Goal: Task Accomplishment & Management: Manage account settings

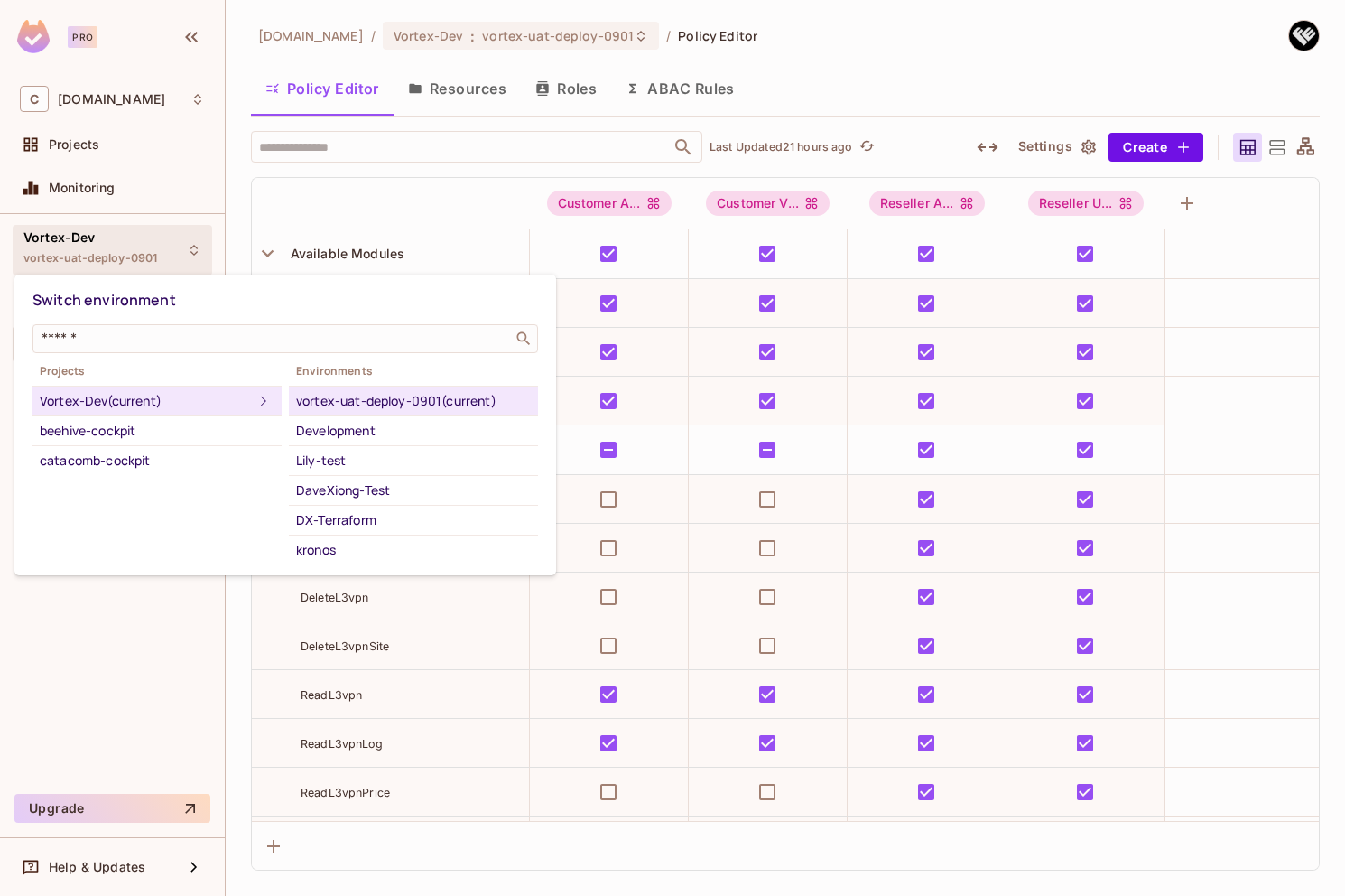
click at [343, 399] on div "vortex-uat-deploy-0901 (current)" at bounding box center [413, 400] width 235 height 21
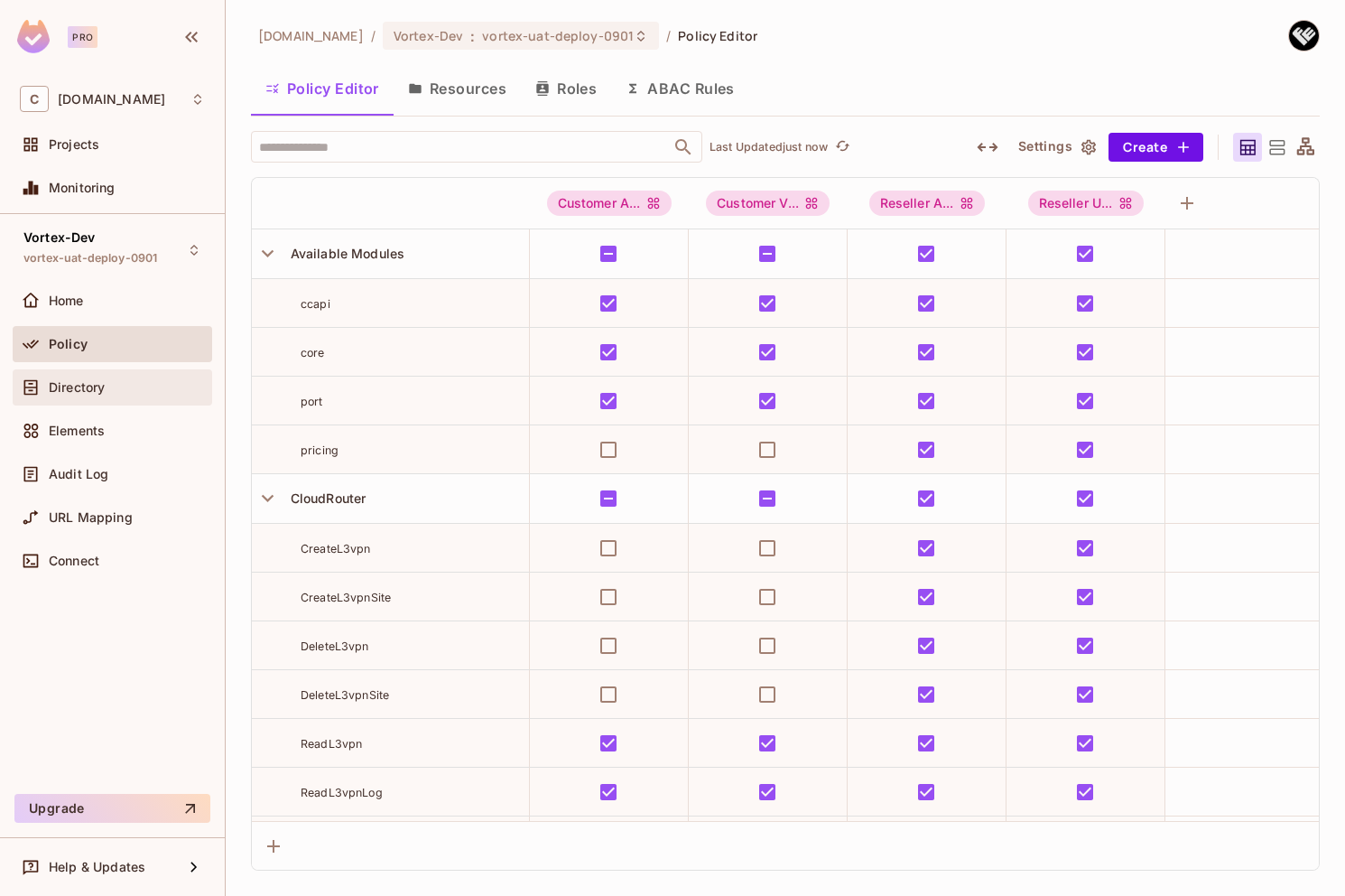
click at [105, 386] on div "Directory" at bounding box center [126, 386] width 156 height 14
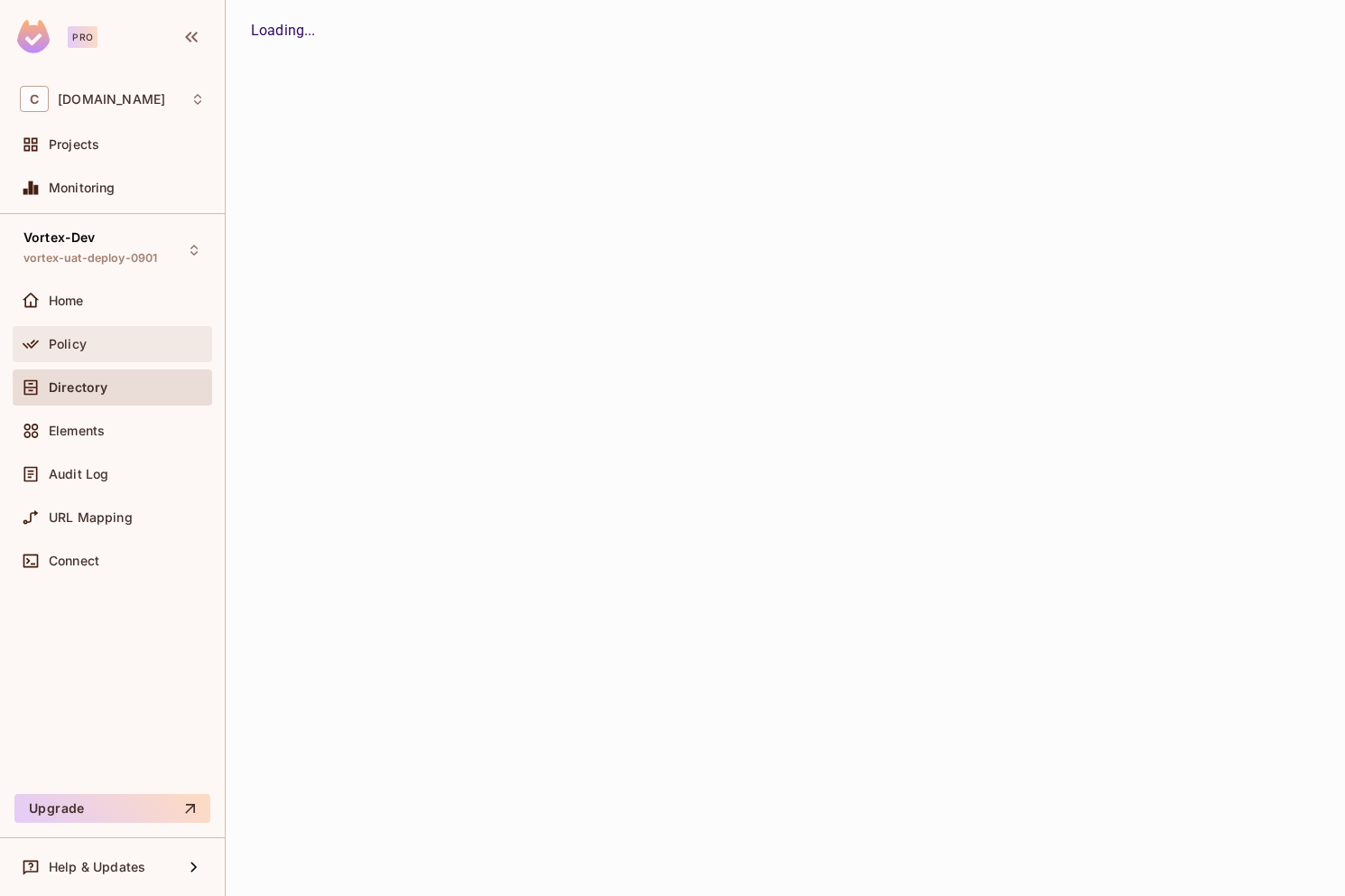
click at [112, 348] on div "Policy" at bounding box center [126, 343] width 156 height 14
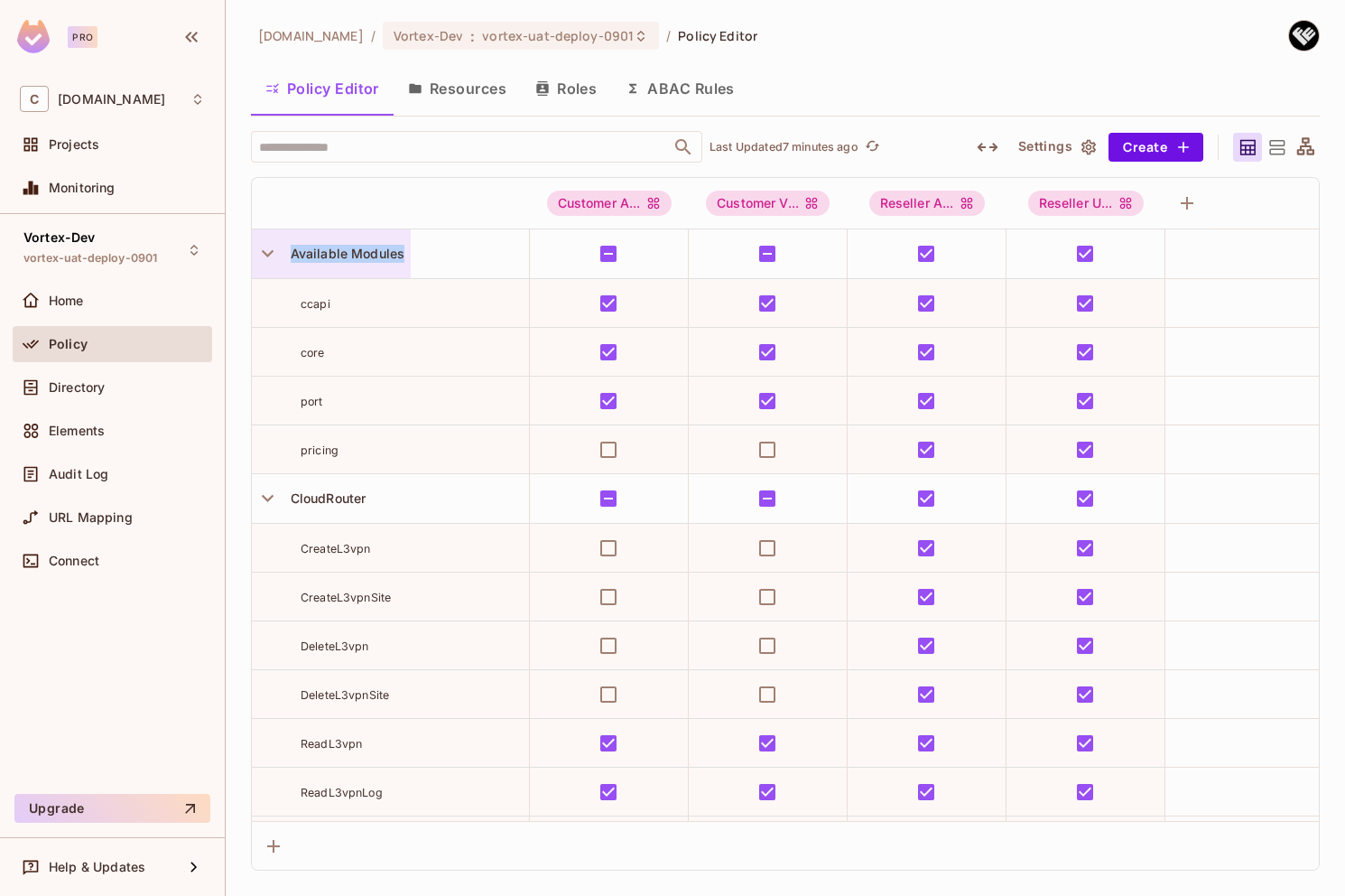
drag, startPoint x: 431, startPoint y: 257, endPoint x: 290, endPoint y: 256, distance: 141.0
click at [290, 256] on div "Available Modules" at bounding box center [390, 254] width 277 height 49
click at [462, 87] on button "Resources" at bounding box center [457, 89] width 127 height 45
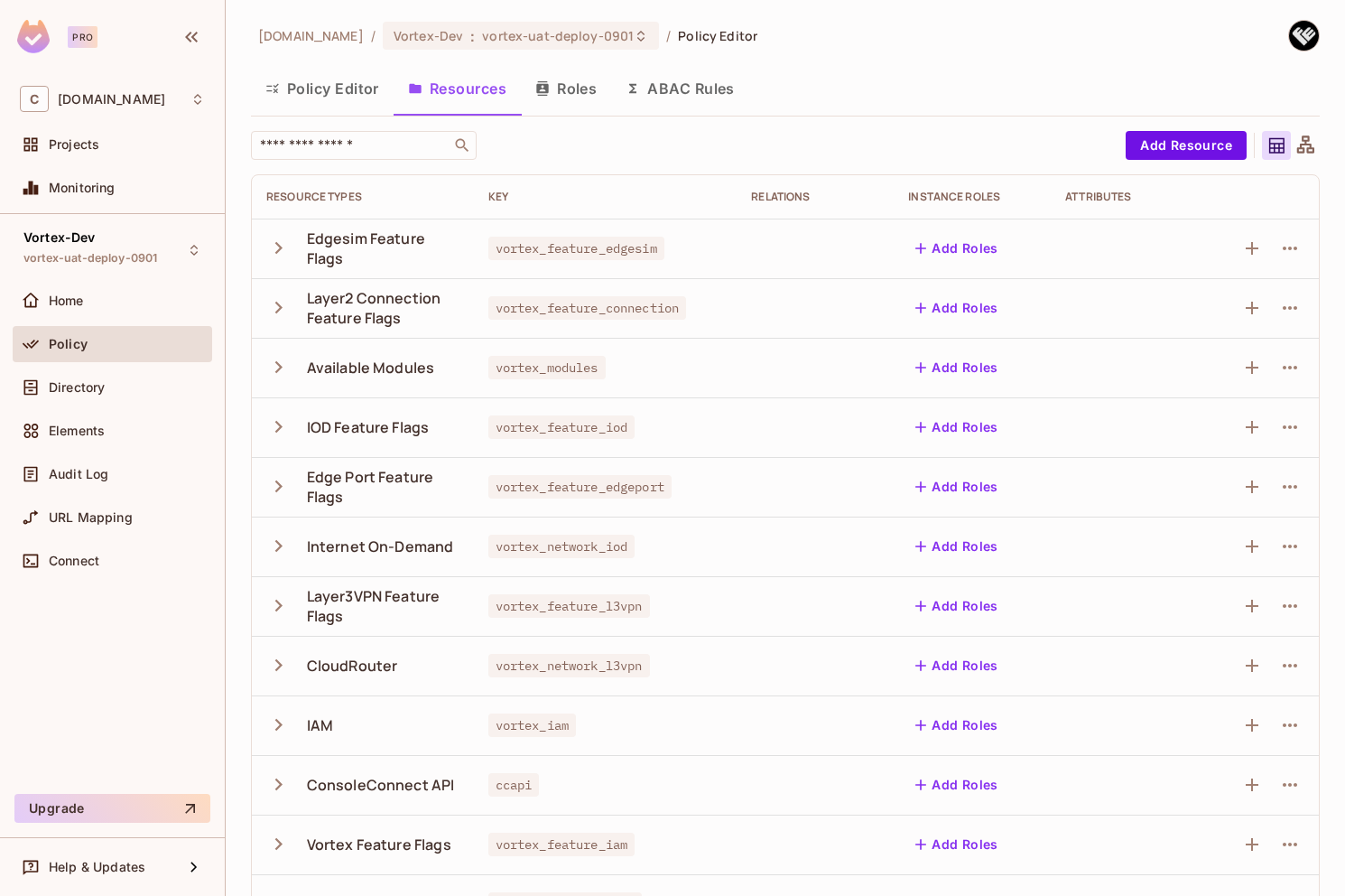
click at [282, 370] on icon "button" at bounding box center [278, 367] width 24 height 24
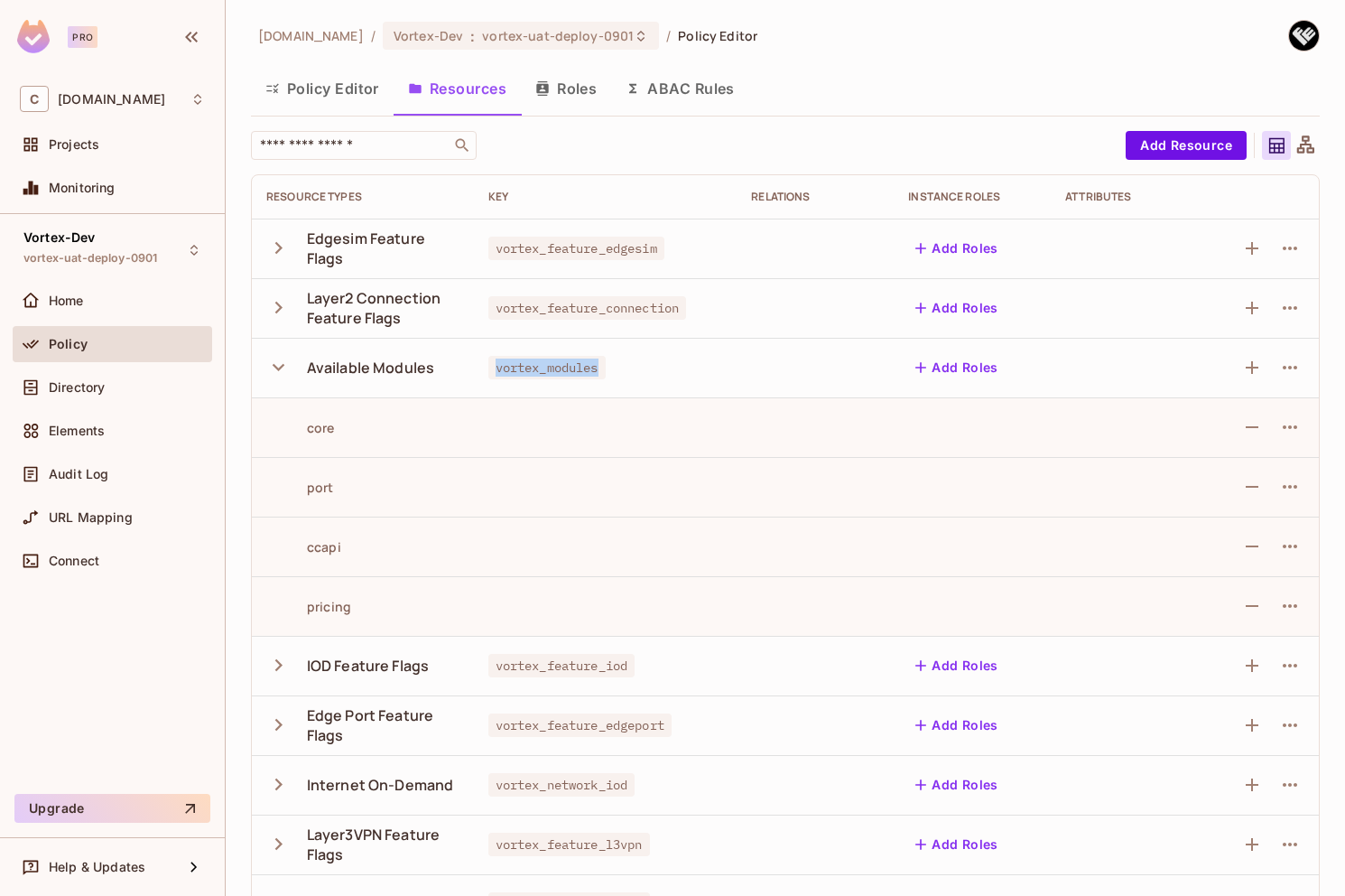
drag, startPoint x: 599, startPoint y: 371, endPoint x: 489, endPoint y: 370, distance: 110.0
click at [488, 370] on span "vortex_modules" at bounding box center [547, 367] width 118 height 23
click at [315, 91] on button "Policy Editor" at bounding box center [322, 89] width 143 height 45
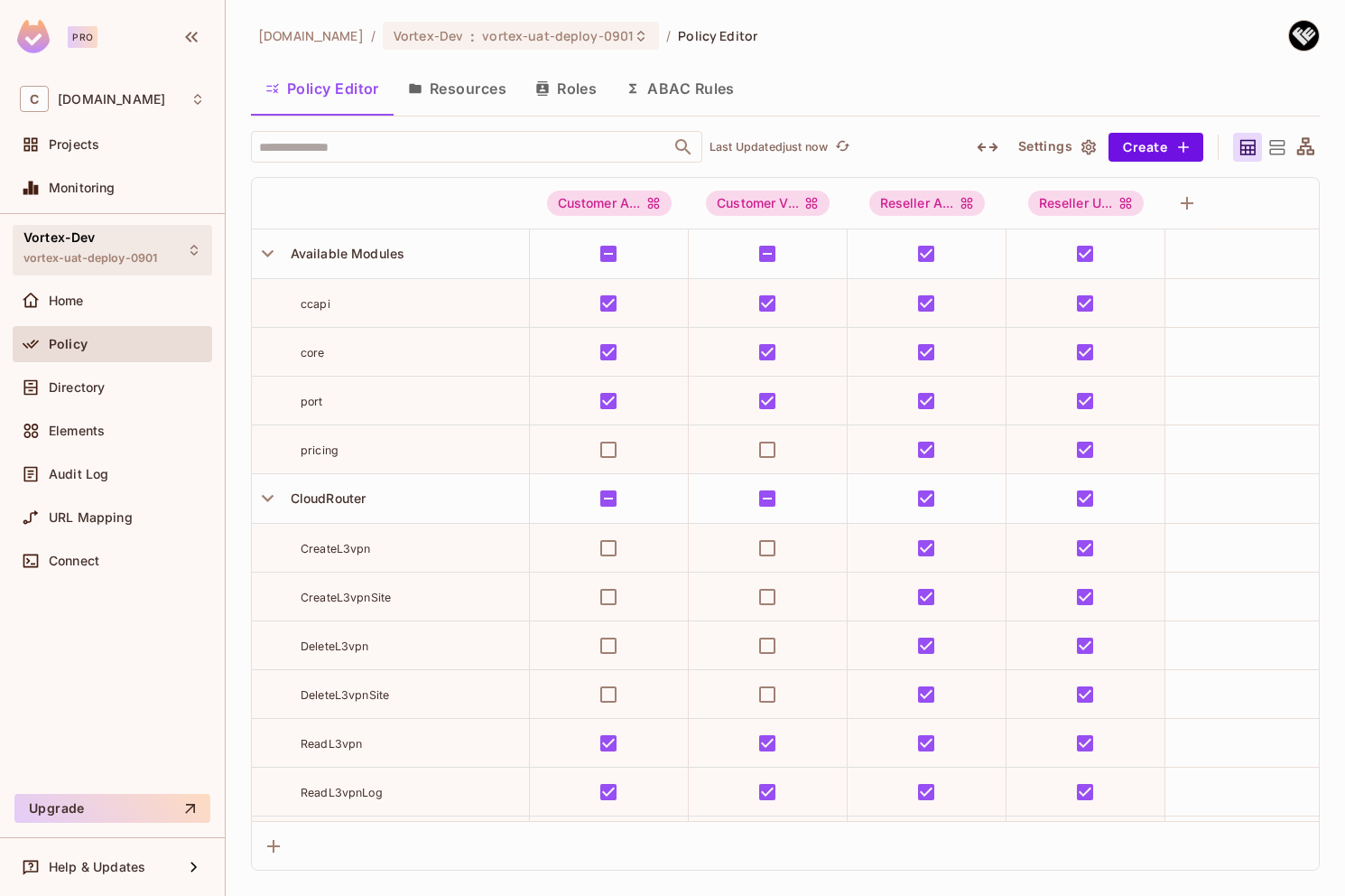
click at [151, 244] on div "Vortex-Dev vortex-uat-deploy-0901" at bounding box center [90, 250] width 133 height 39
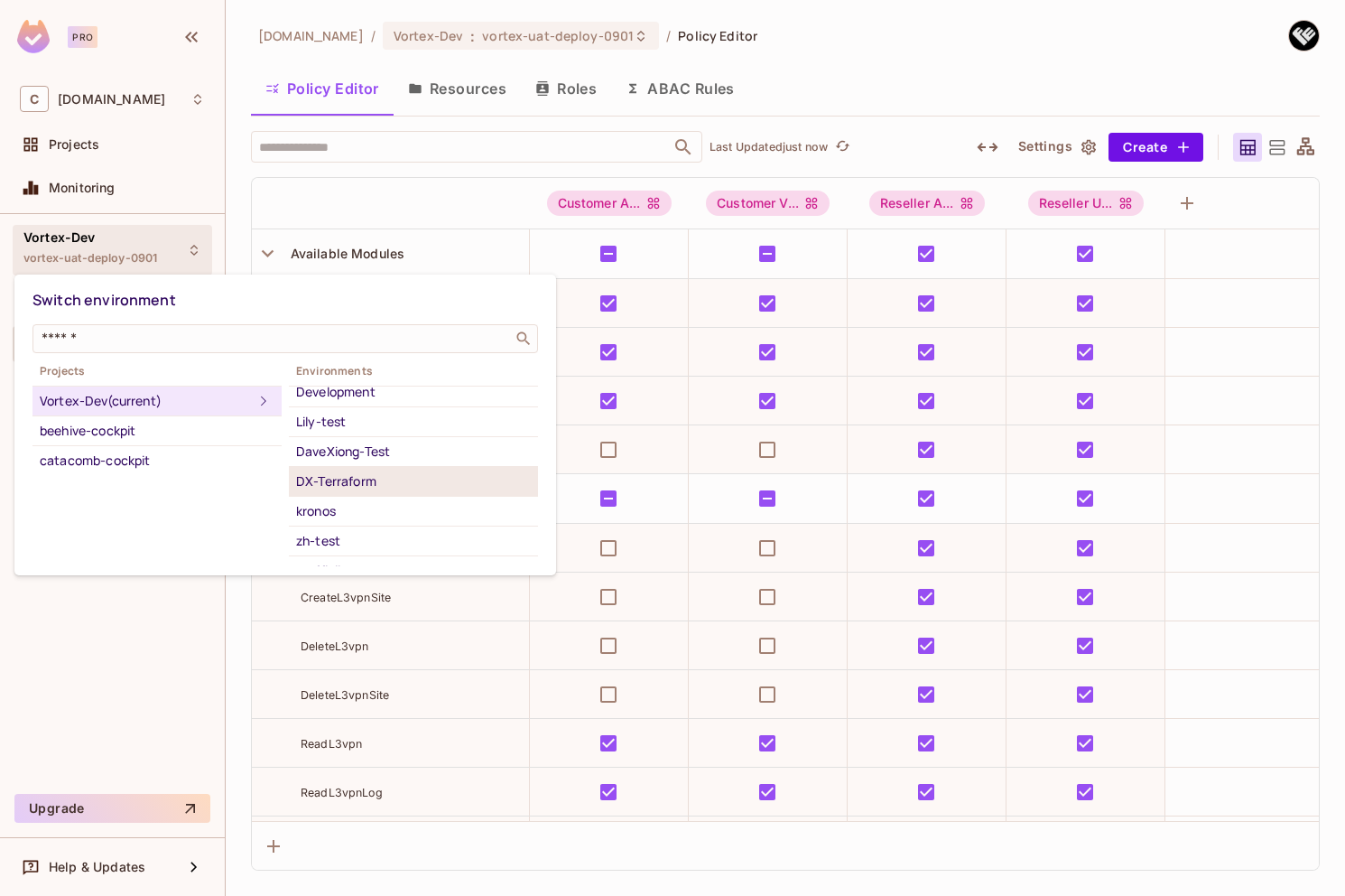
scroll to position [57, 0]
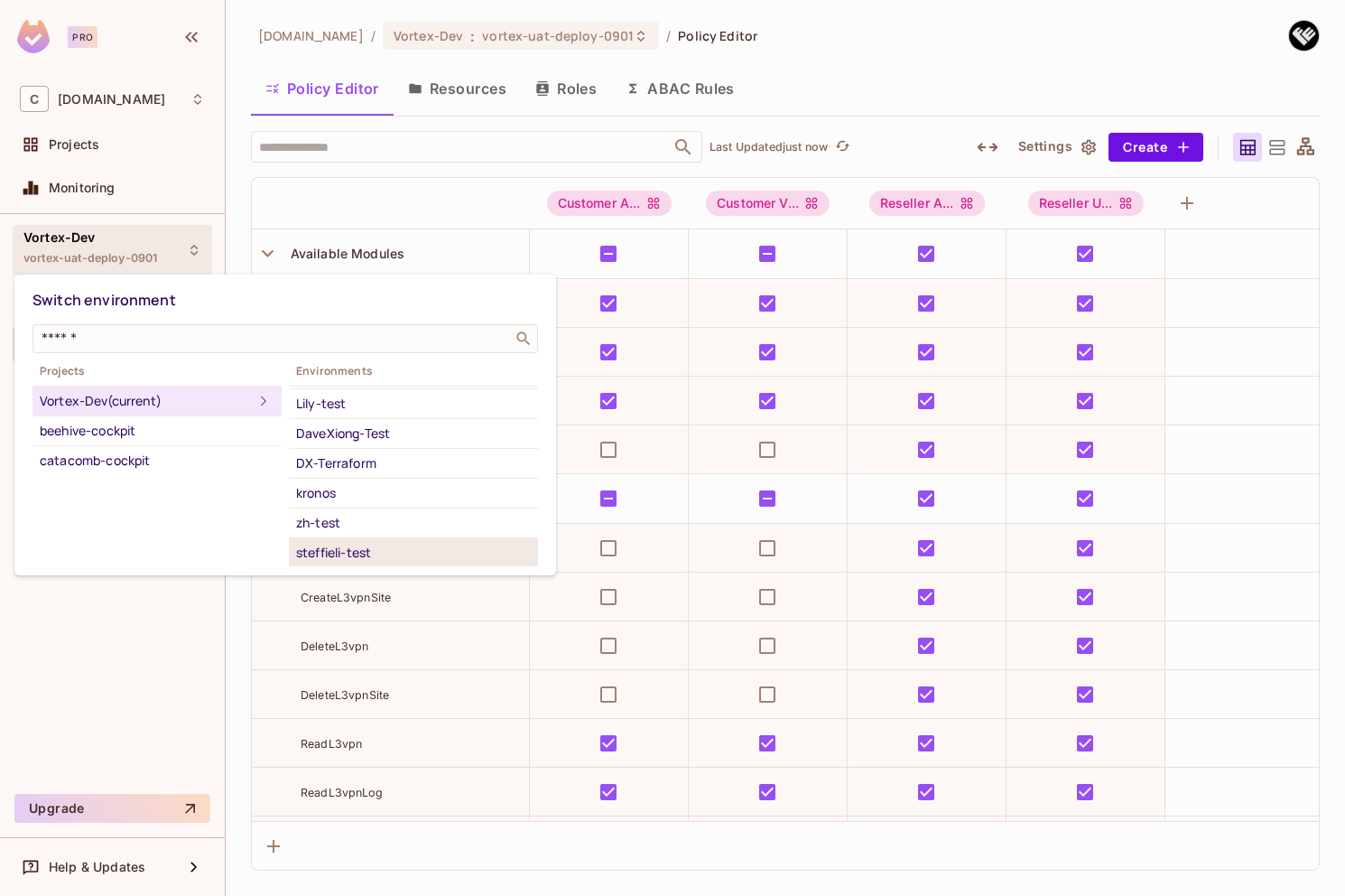
click at [361, 544] on div "steffieli-test" at bounding box center [413, 552] width 235 height 21
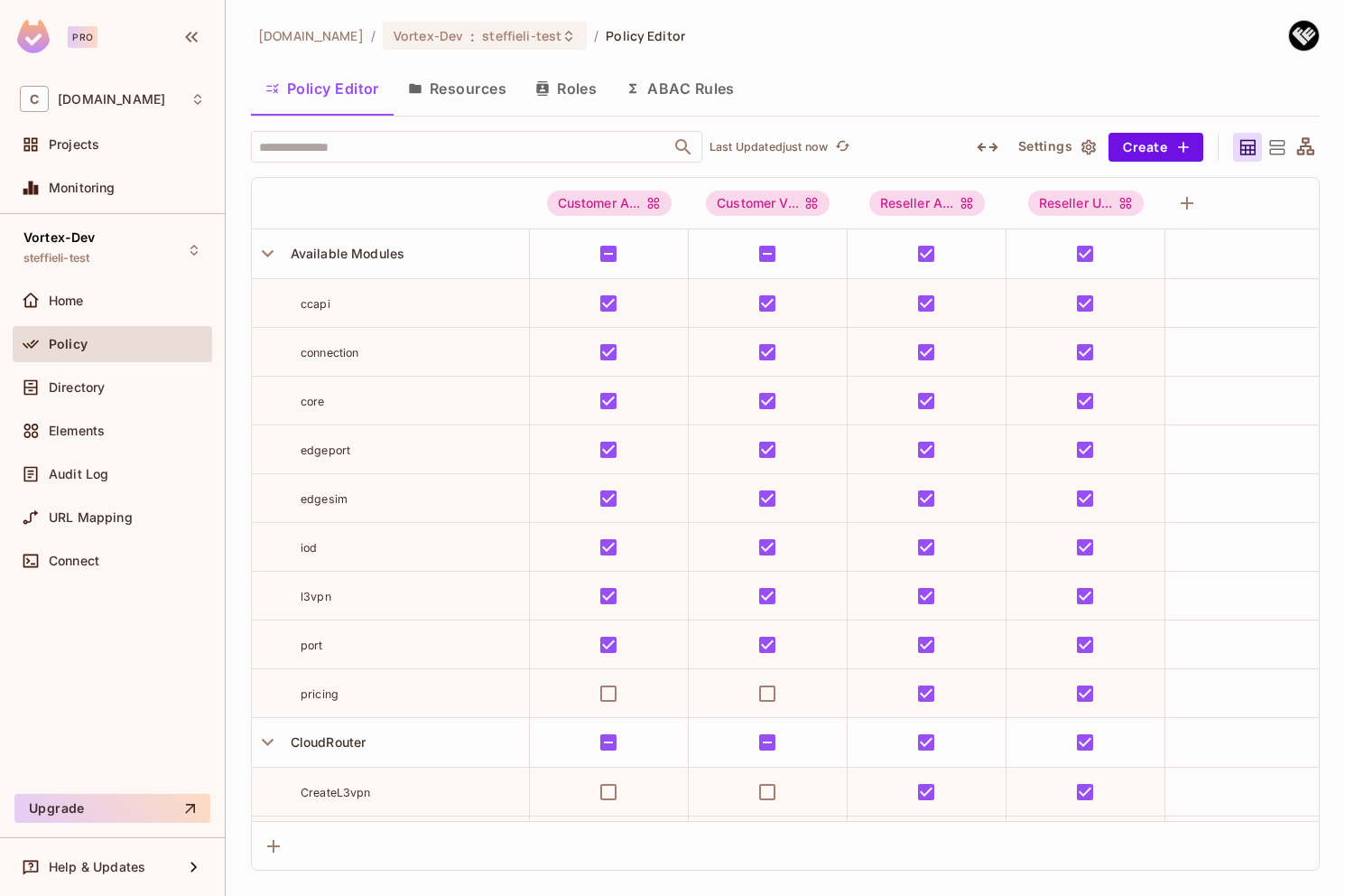
click at [471, 93] on button "Resources" at bounding box center [457, 89] width 127 height 45
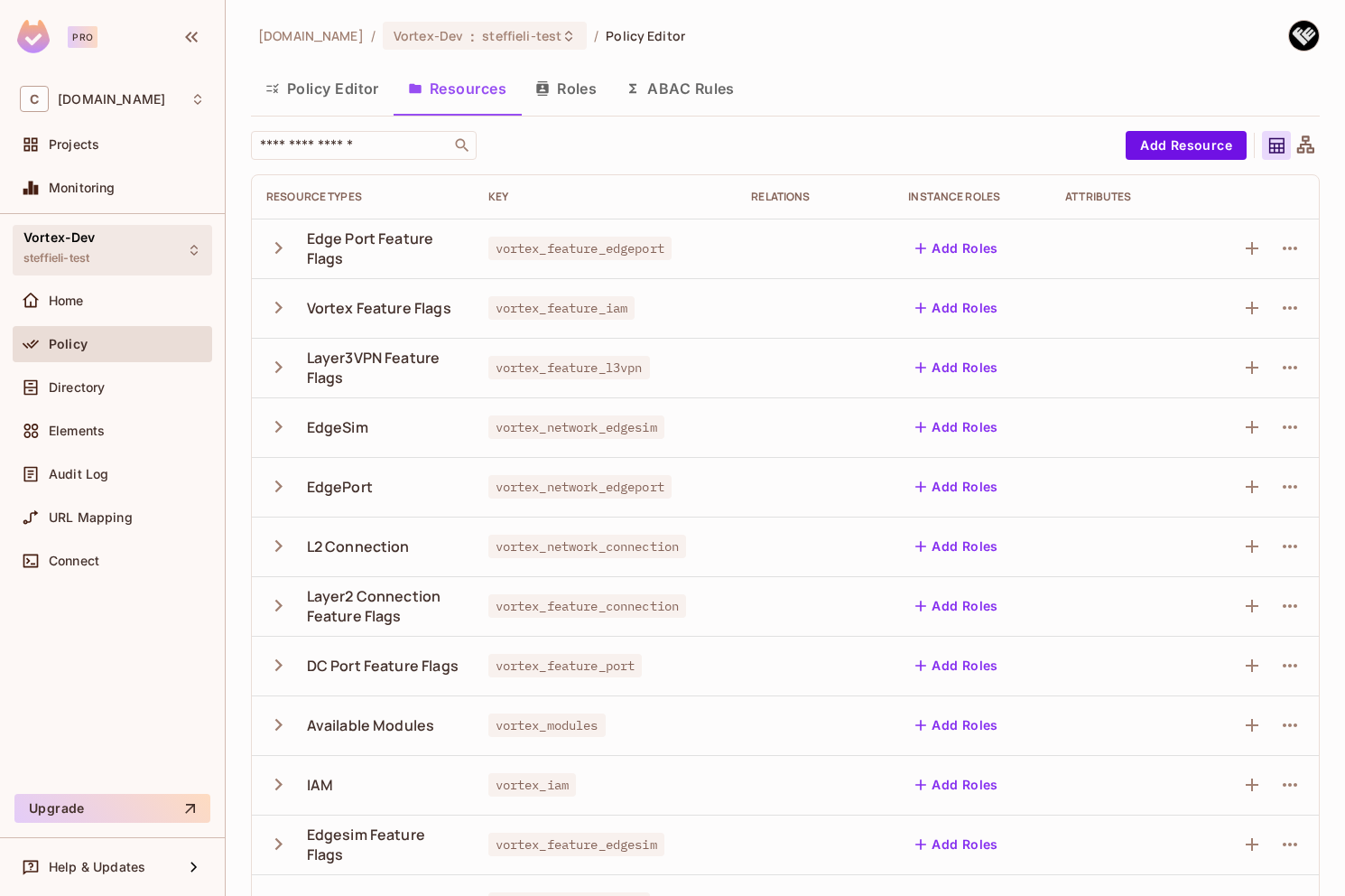
click at [119, 256] on div "Vortex-Dev steffieli-test" at bounding box center [113, 249] width 200 height 49
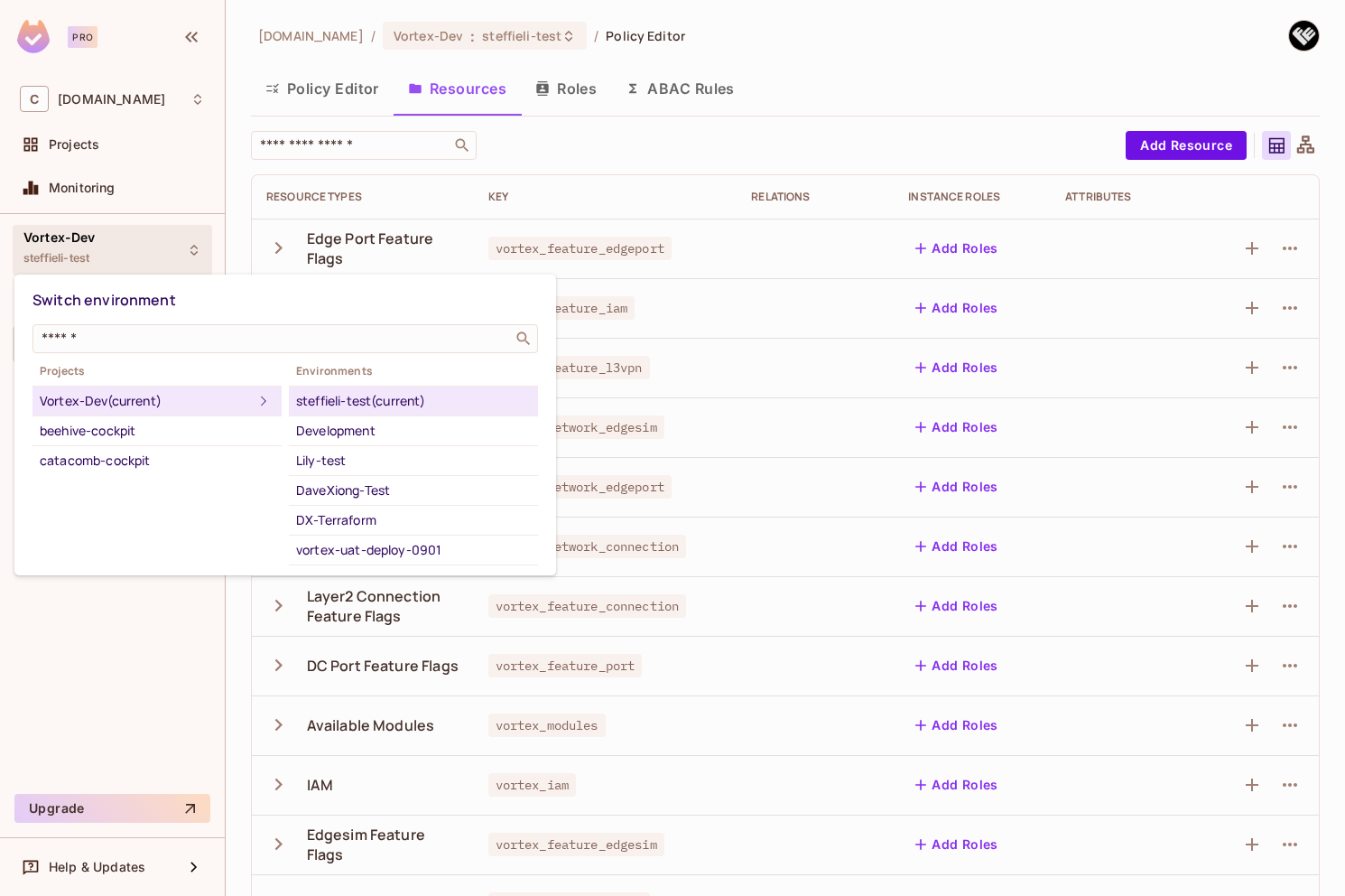
drag, startPoint x: 79, startPoint y: 238, endPoint x: 100, endPoint y: 245, distance: 22.1
click at [79, 238] on div at bounding box center [672, 448] width 1345 height 896
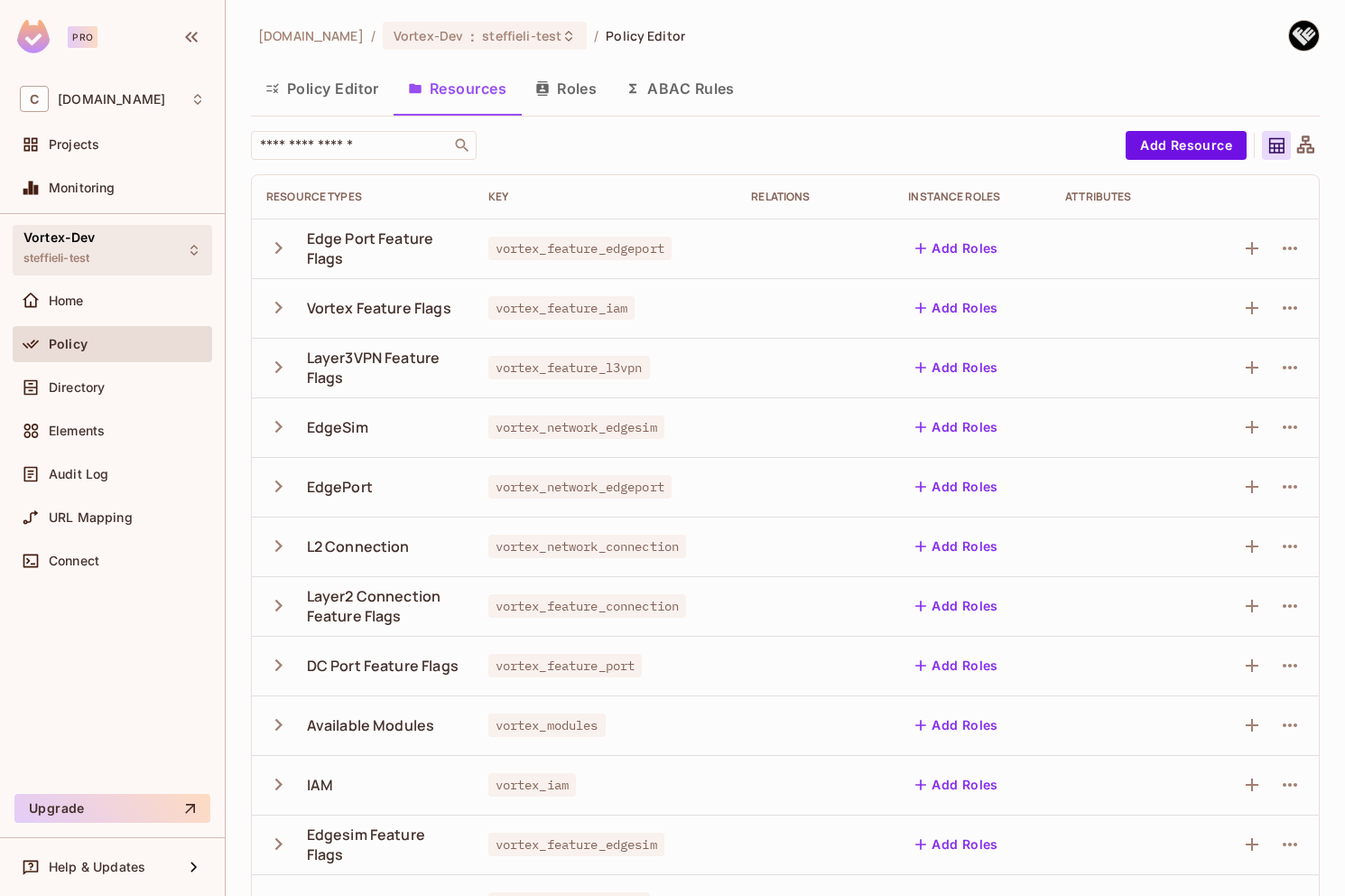
click at [104, 245] on div "Vortex-Dev steffieli-test" at bounding box center [113, 249] width 200 height 49
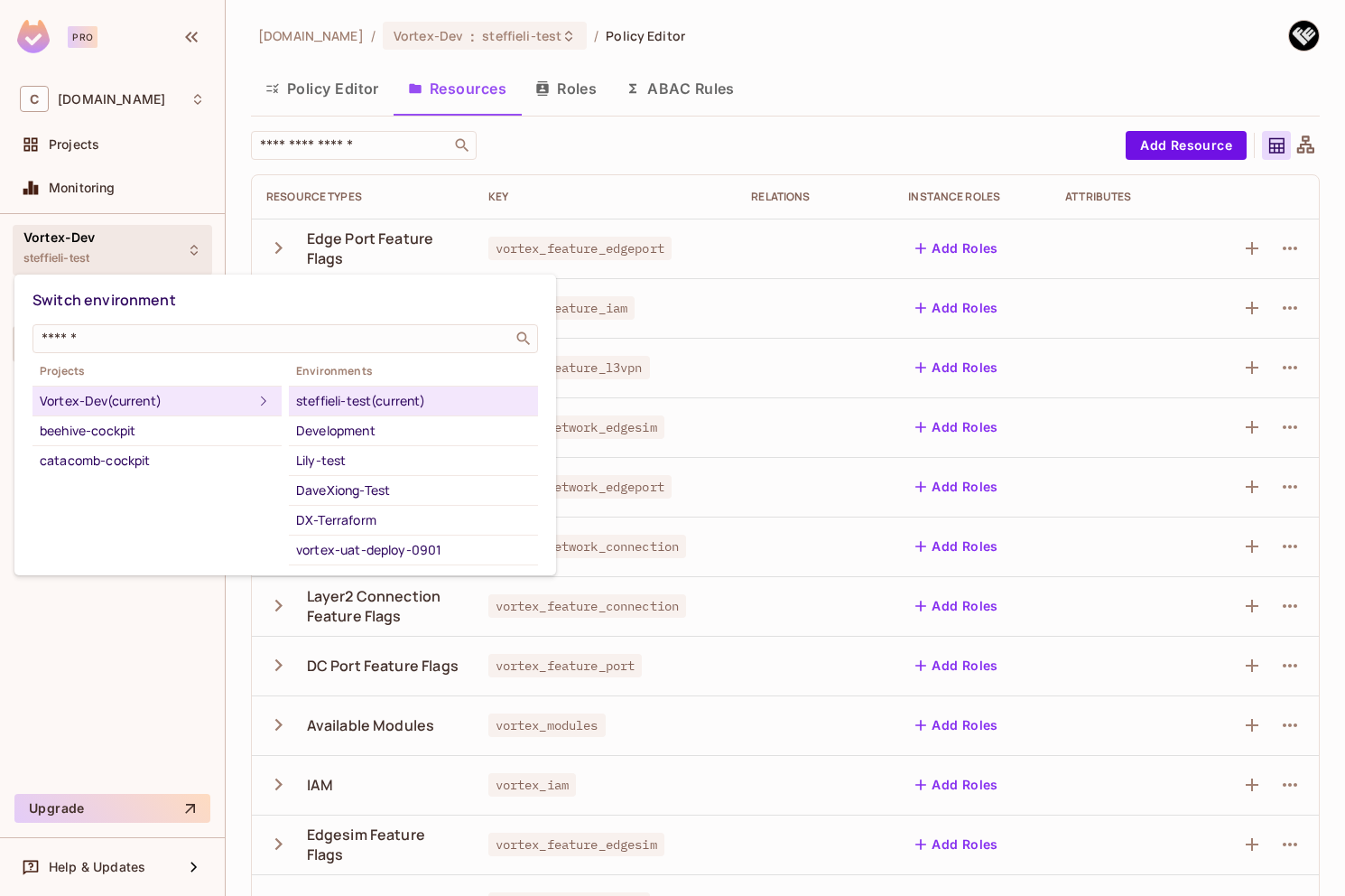
click at [103, 158] on div at bounding box center [672, 448] width 1345 height 896
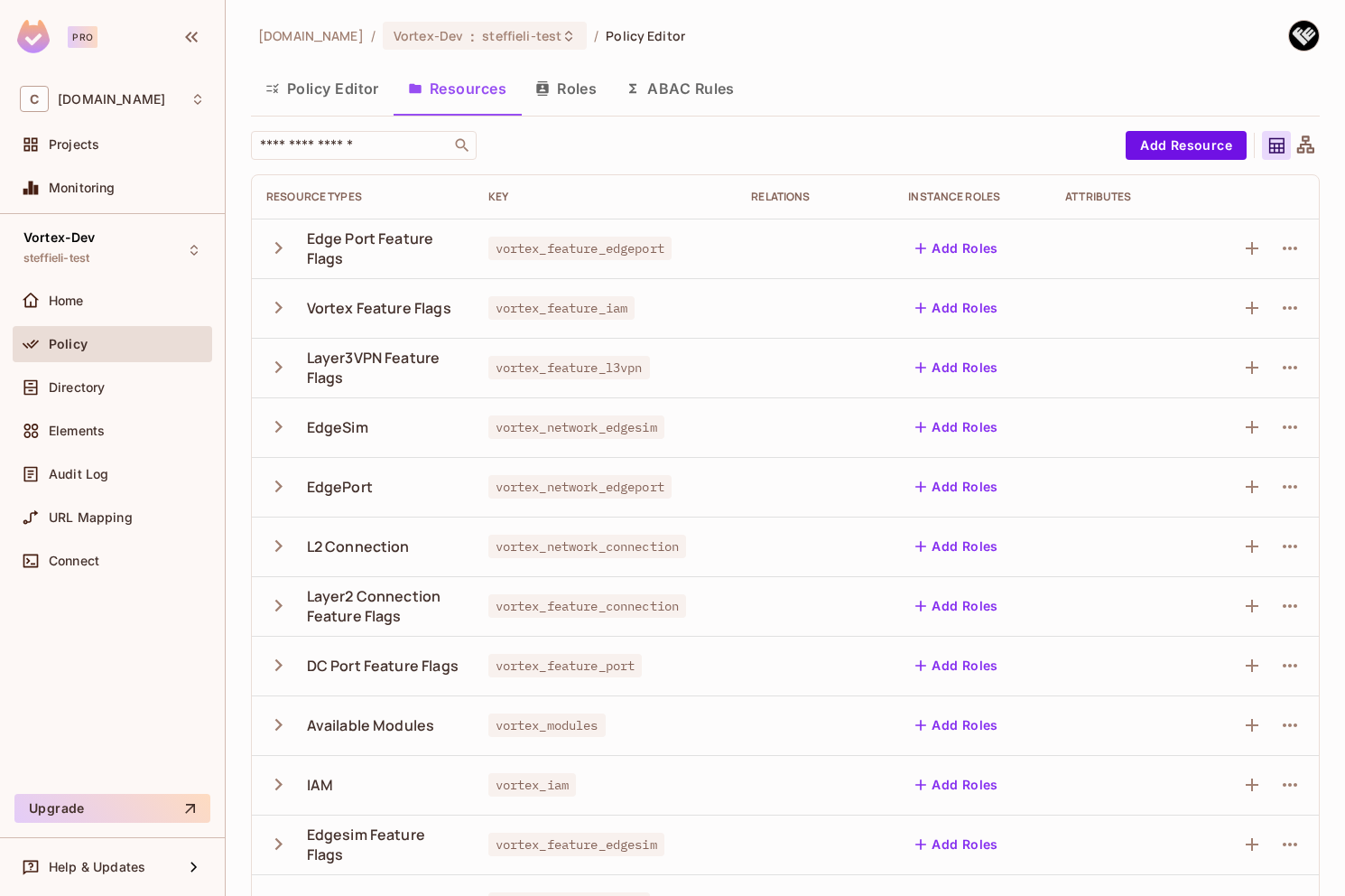
click at [106, 147] on div "Switch environment ​ Projects Vortex-Dev (current) beehive-cockpit catacomb-coc…" at bounding box center [672, 448] width 1345 height 896
click at [97, 137] on span "Projects" at bounding box center [74, 144] width 50 height 14
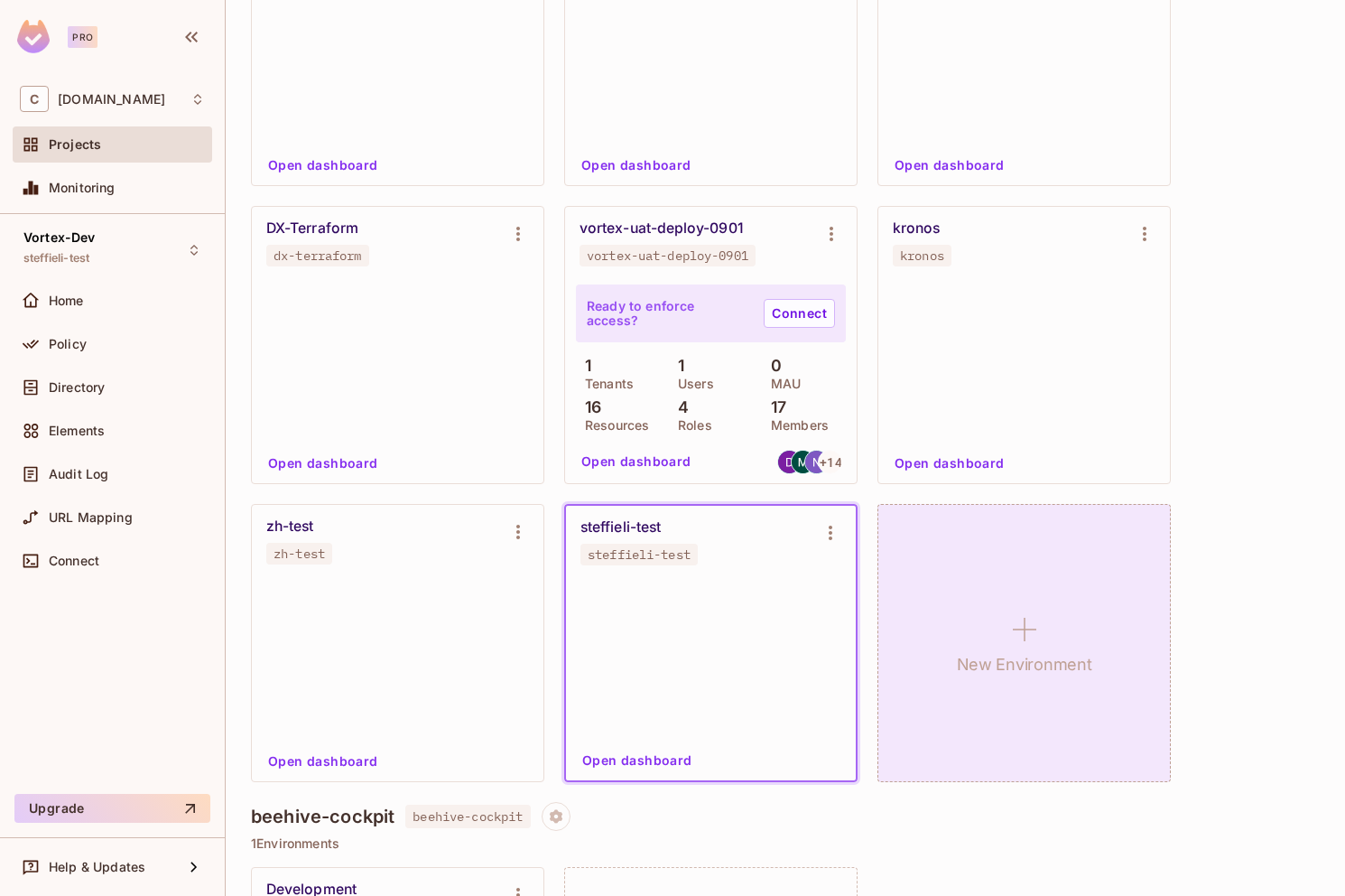
scroll to position [328, 0]
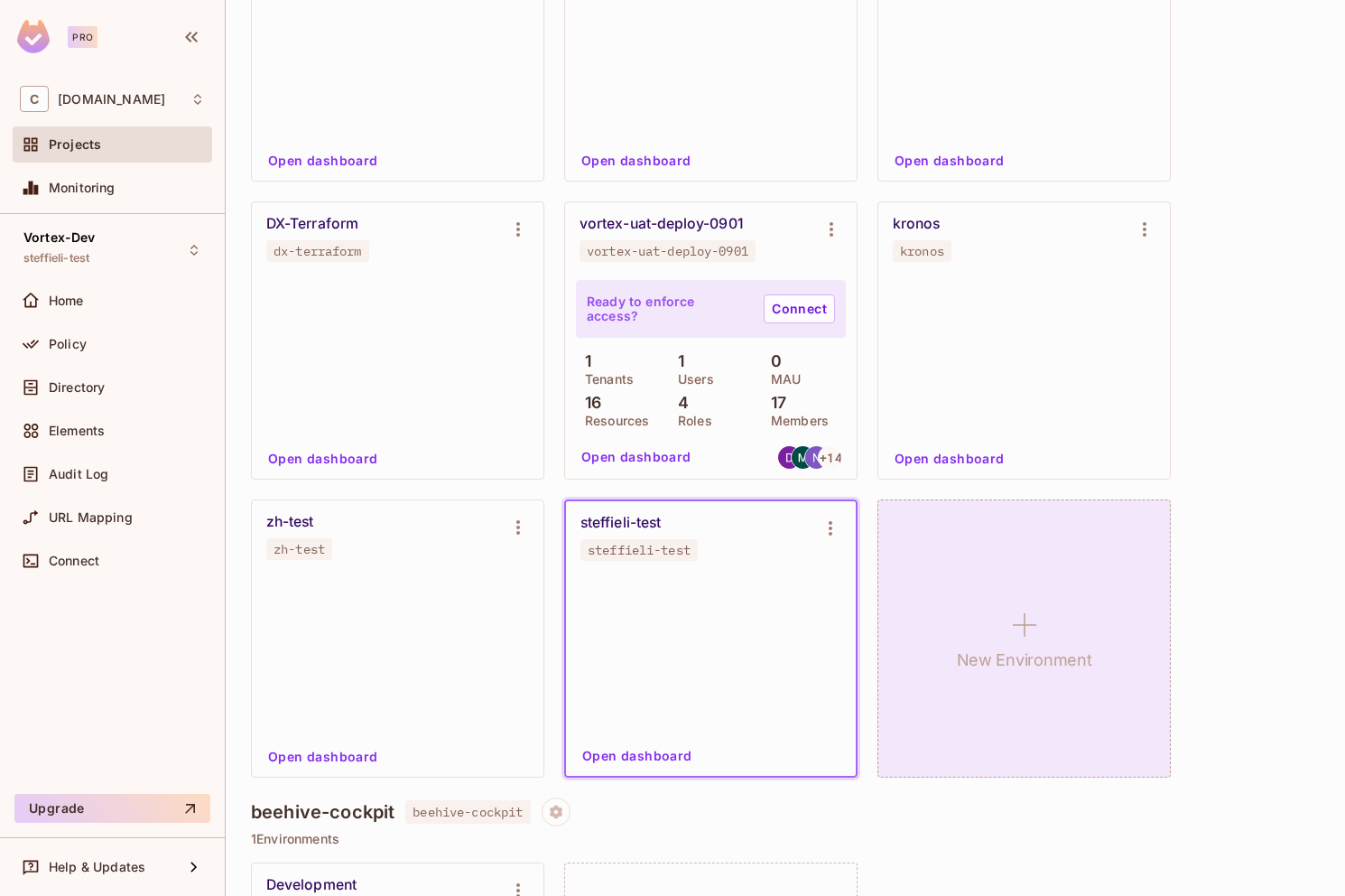
click at [1006, 613] on icon at bounding box center [1025, 624] width 43 height 43
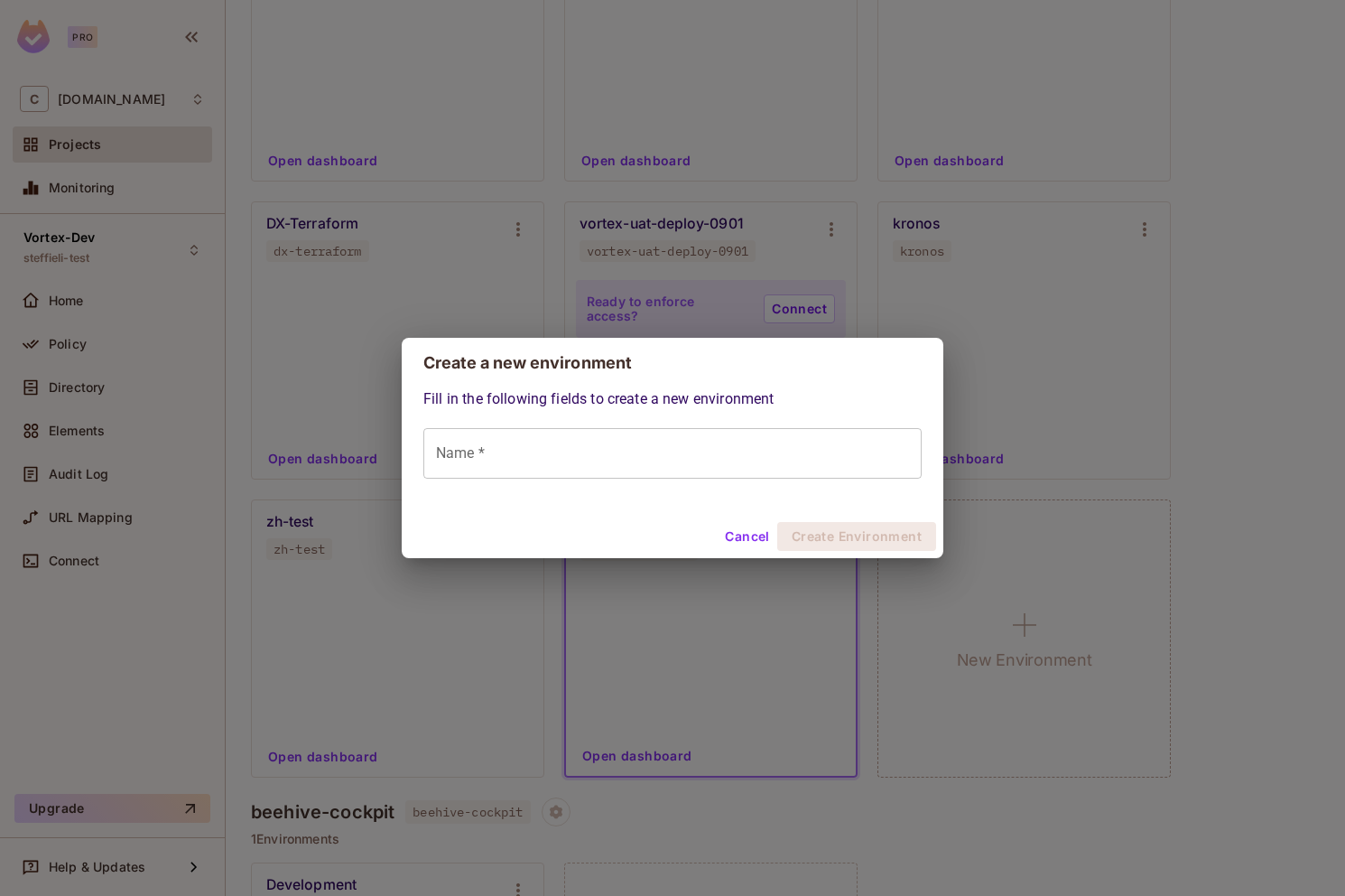
click at [642, 461] on input "Name *" at bounding box center [673, 454] width 498 height 50
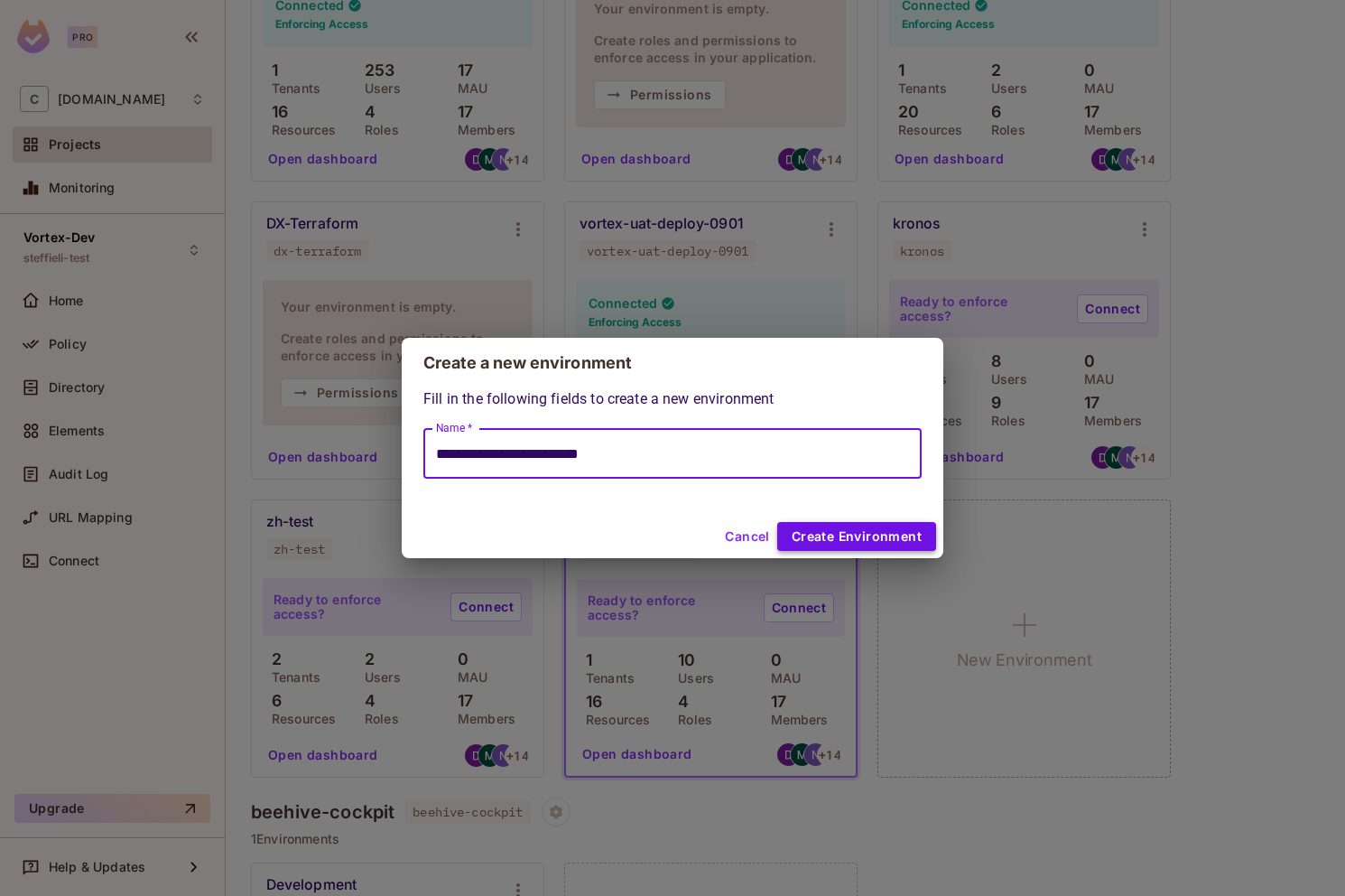
type input "**********"
click at [832, 539] on button "Create Environment" at bounding box center [857, 536] width 159 height 29
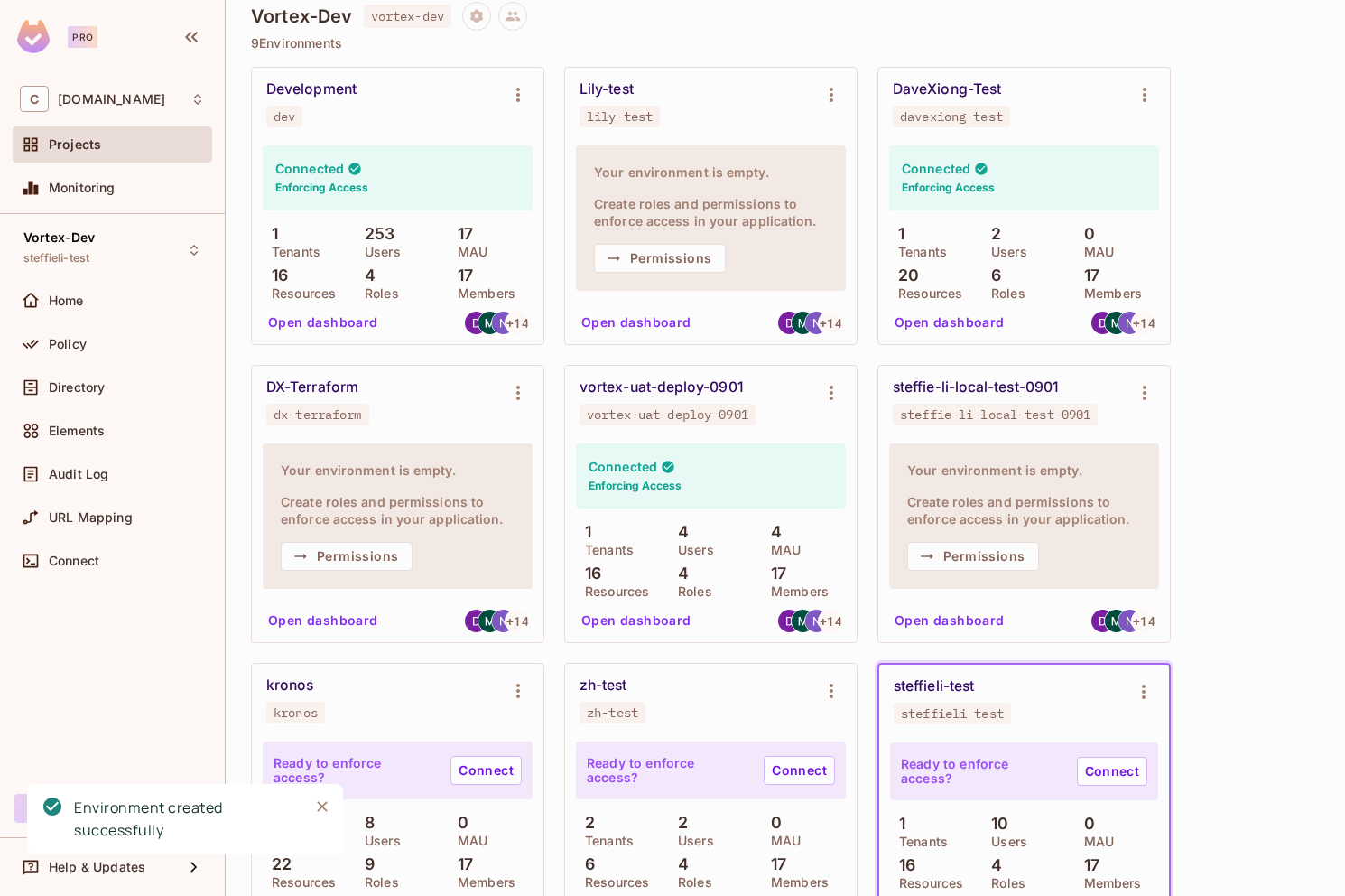
scroll to position [163, 0]
click at [1139, 385] on icon "Environment settings" at bounding box center [1144, 393] width 21 height 21
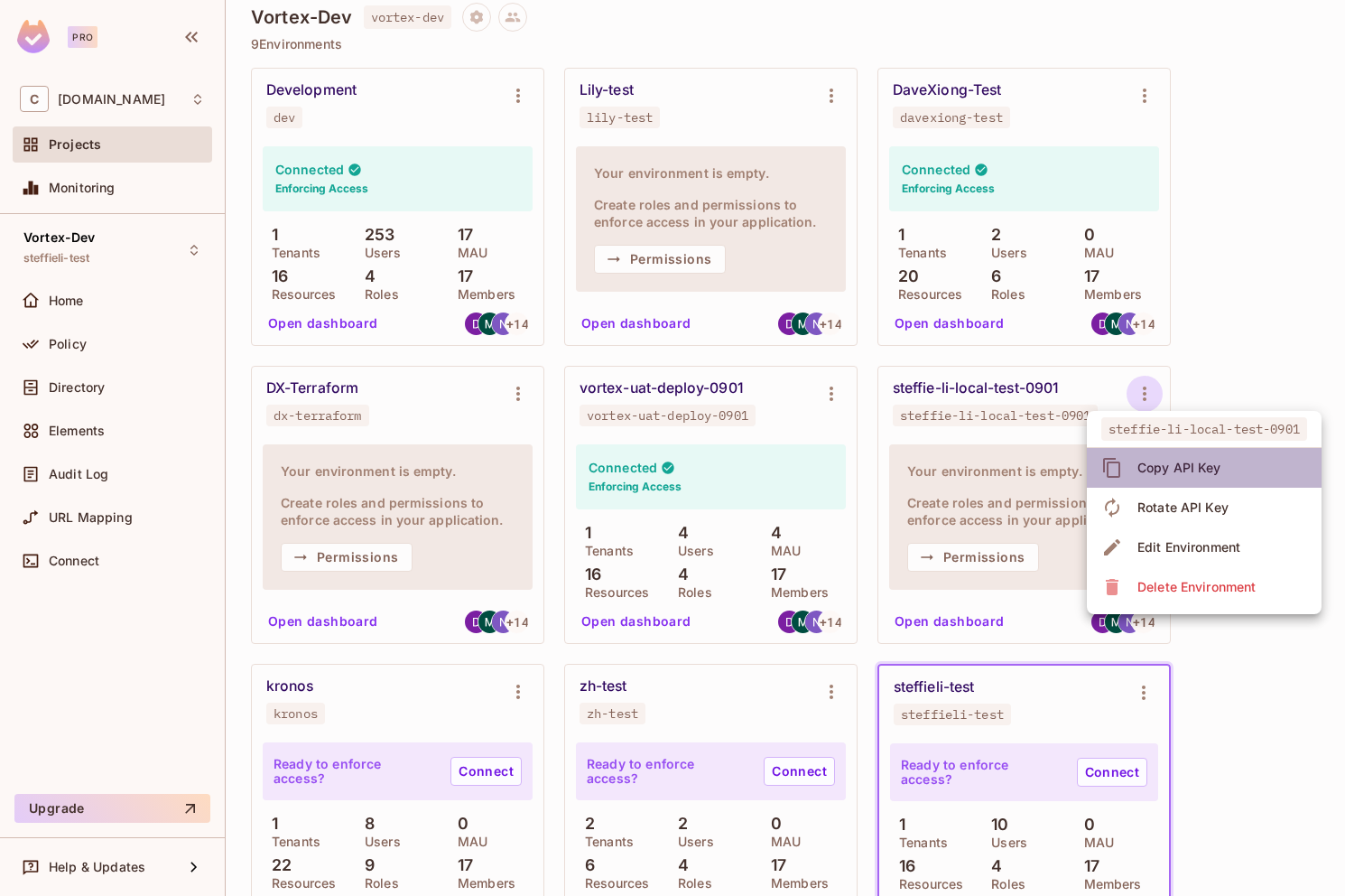
click at [1191, 466] on div "Copy API Key" at bounding box center [1180, 467] width 84 height 18
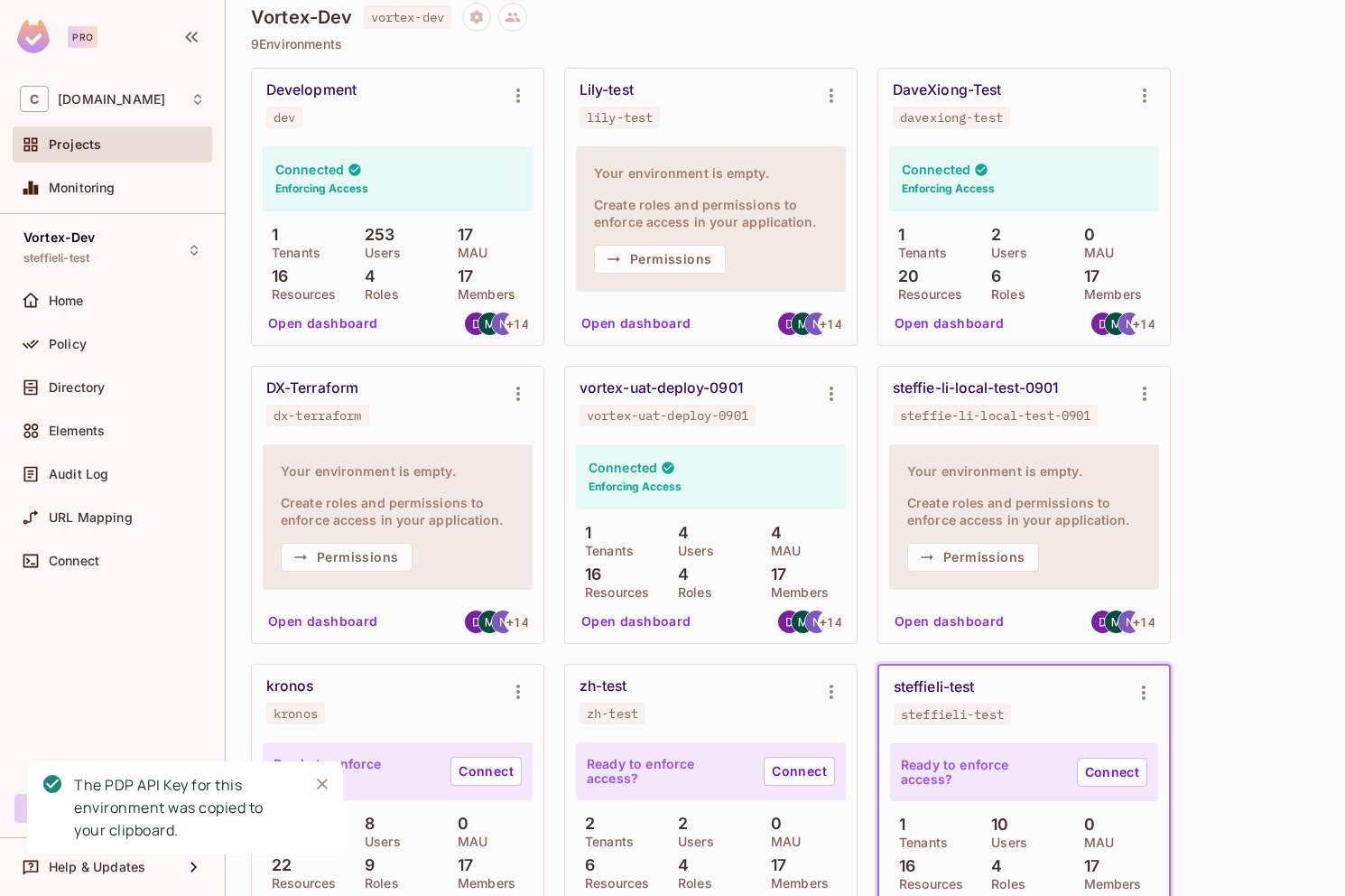
scroll to position [328, 0]
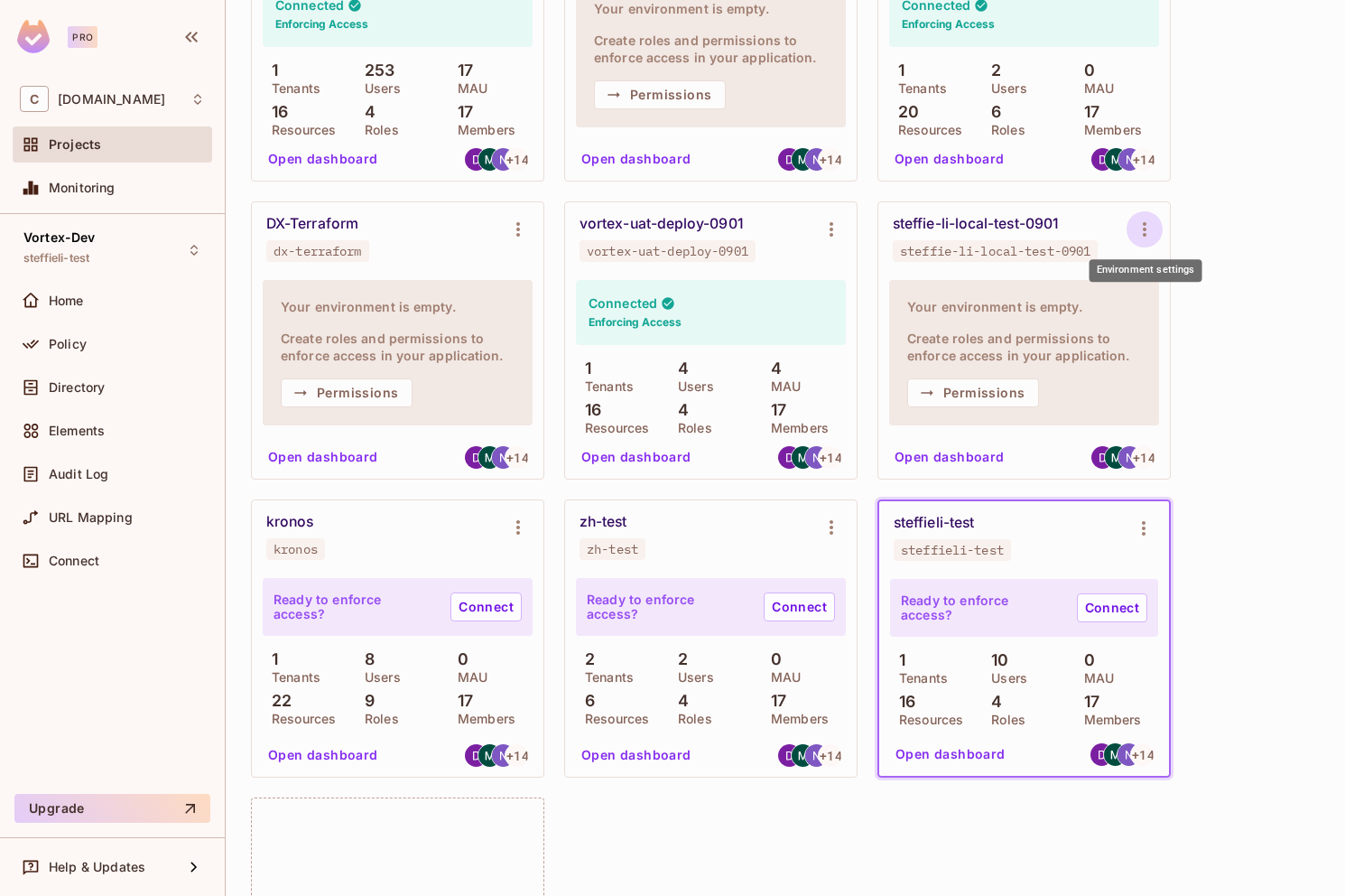
click at [1151, 229] on icon "Environment settings" at bounding box center [1144, 229] width 21 height 21
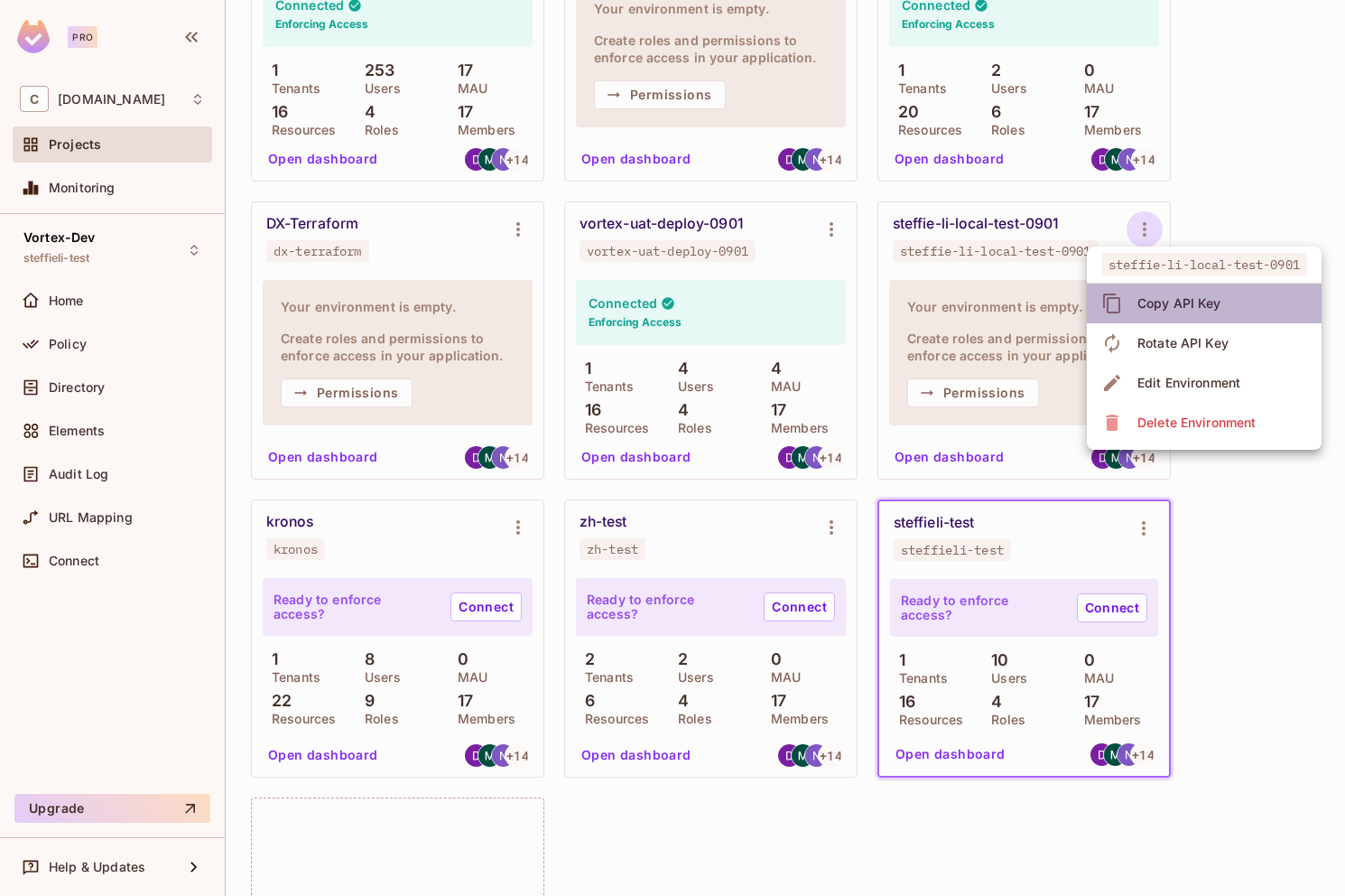
click at [1147, 310] on div "Copy API Key" at bounding box center [1180, 302] width 84 height 18
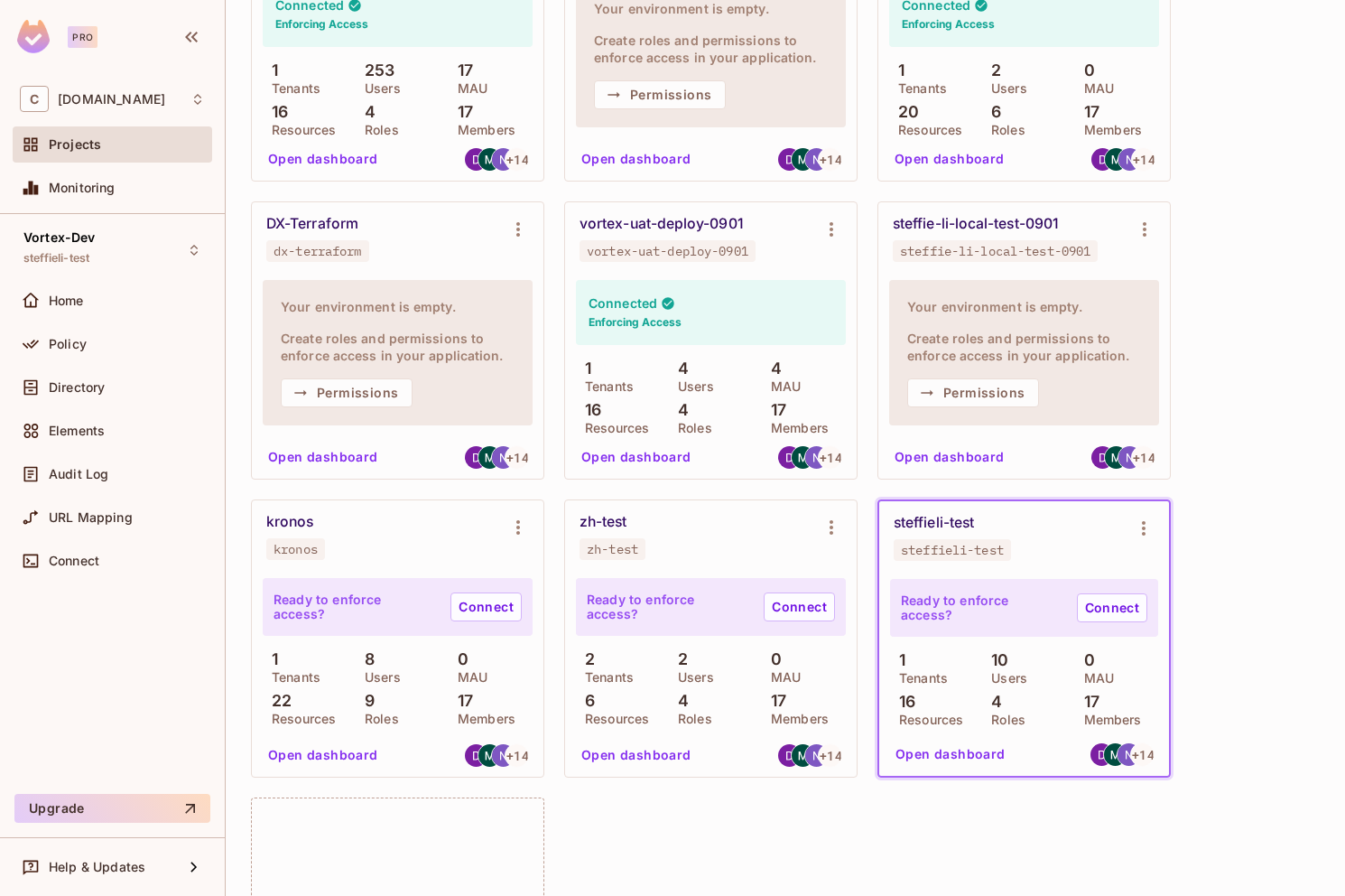
click at [998, 224] on div "steffie-li-local-test-0901" at bounding box center [976, 223] width 166 height 18
click at [144, 248] on div "Vortex-Dev steffieli-test" at bounding box center [113, 249] width 200 height 49
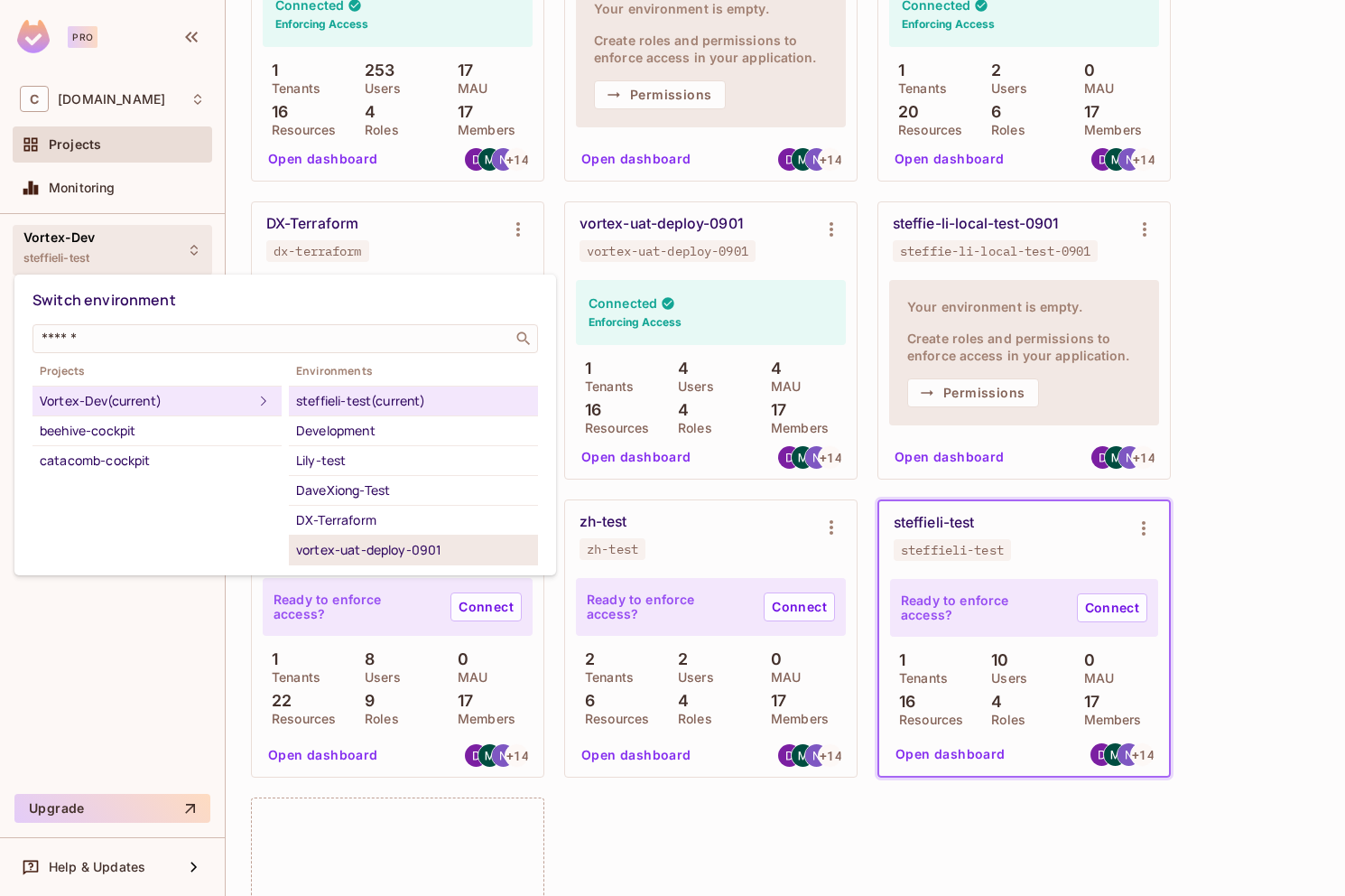
click at [366, 546] on div "vortex-uat-deploy-0901" at bounding box center [413, 549] width 235 height 21
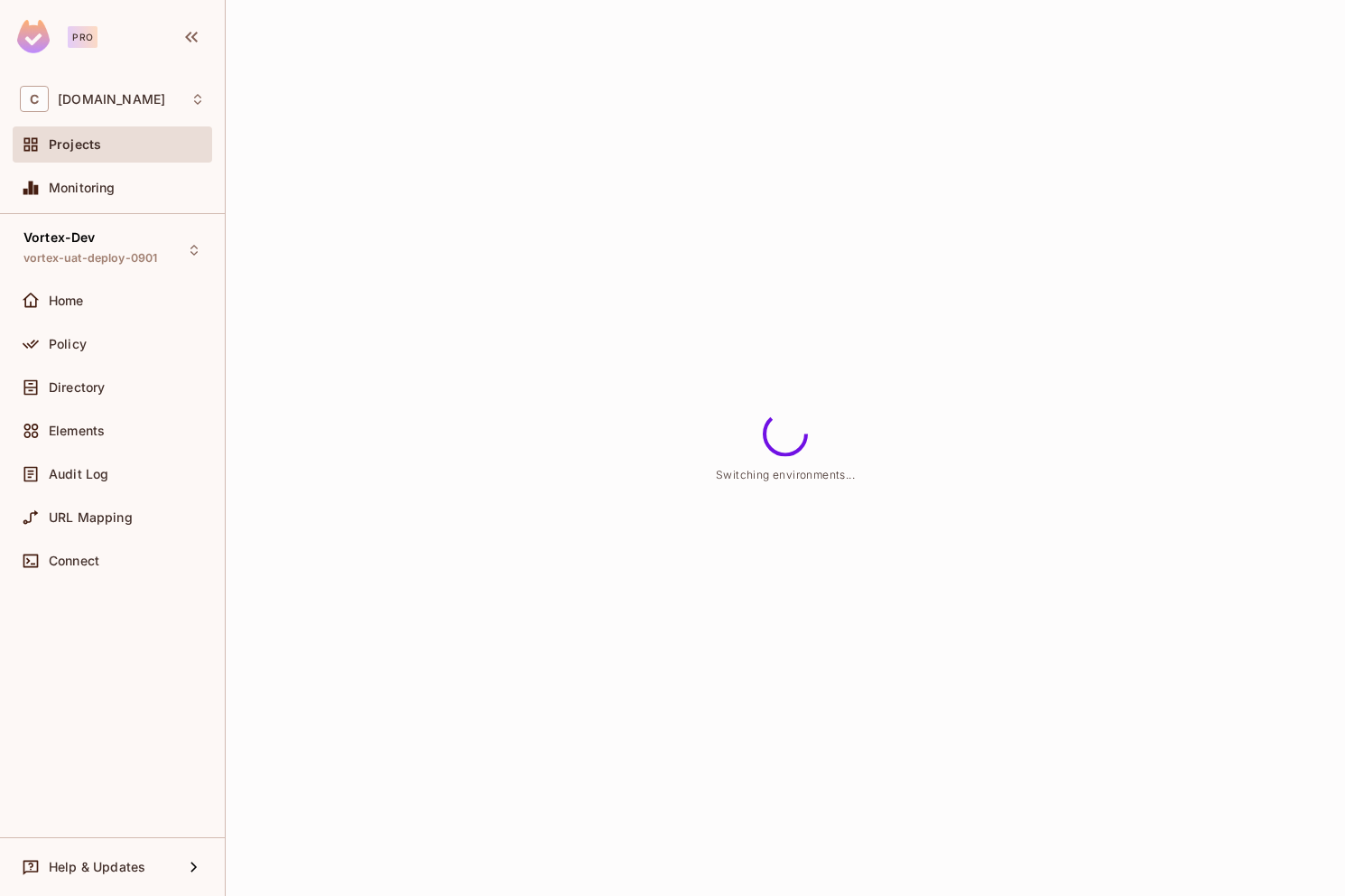
scroll to position [0, 0]
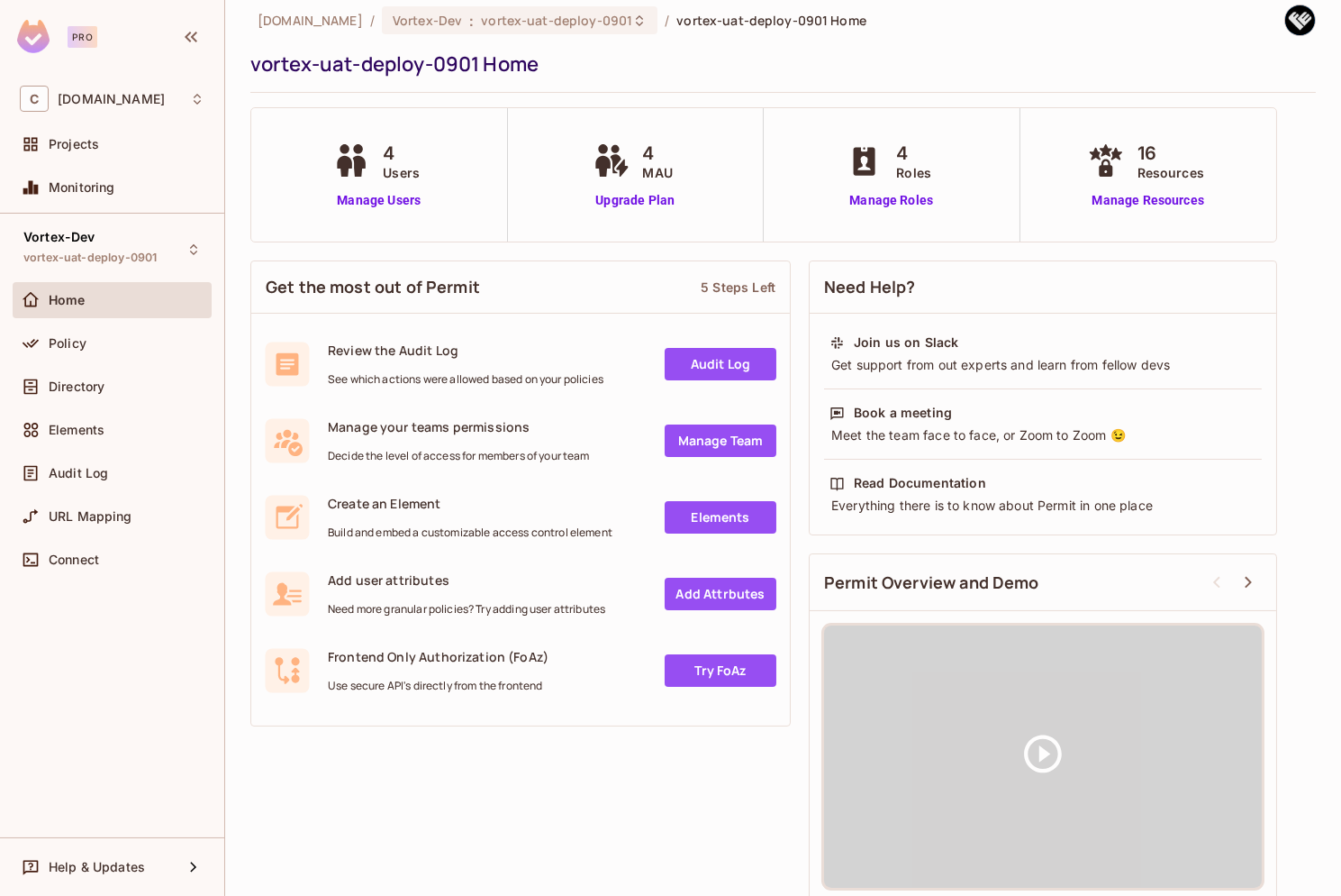
scroll to position [31, 0]
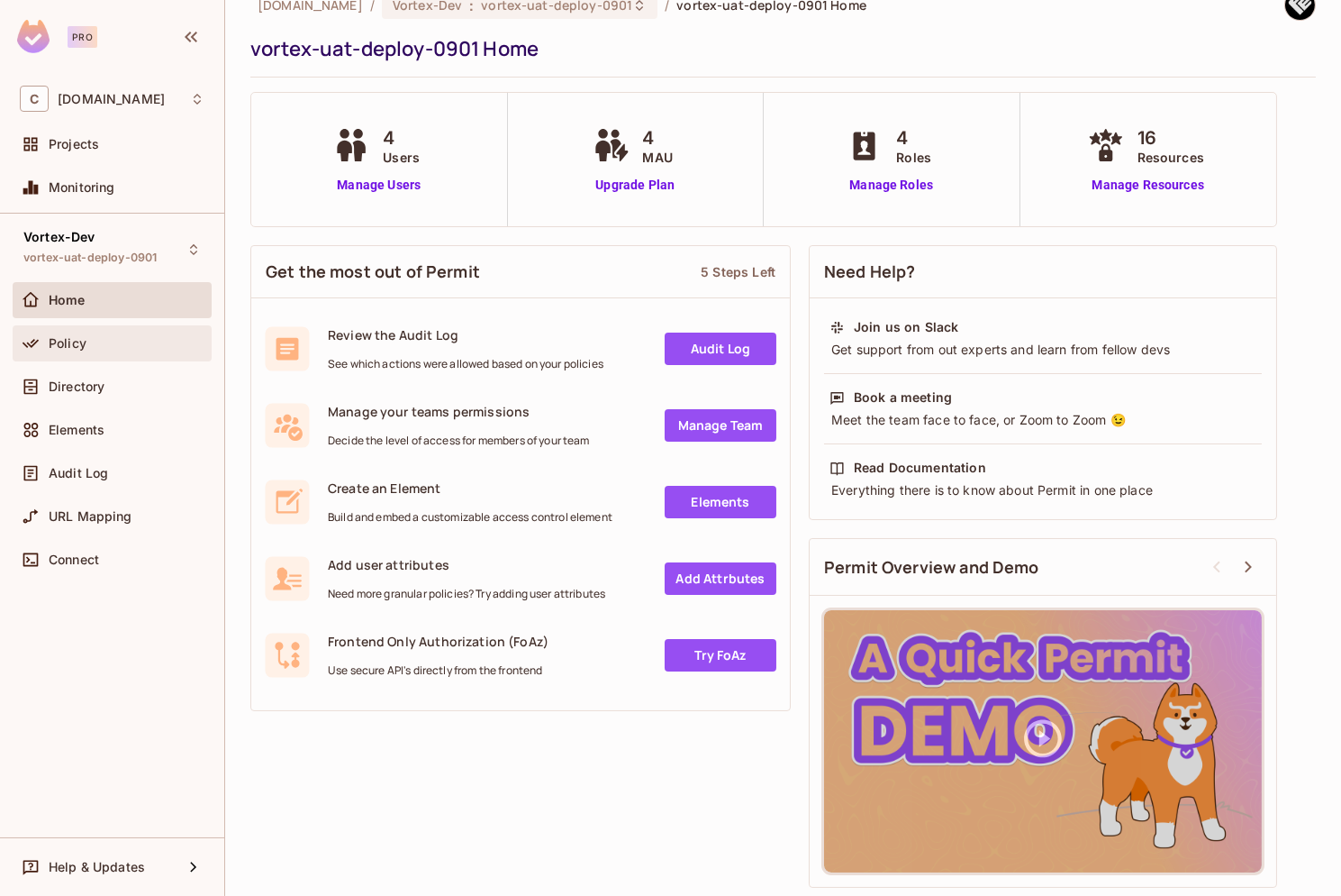
click at [124, 333] on div "Policy" at bounding box center [112, 343] width 184 height 21
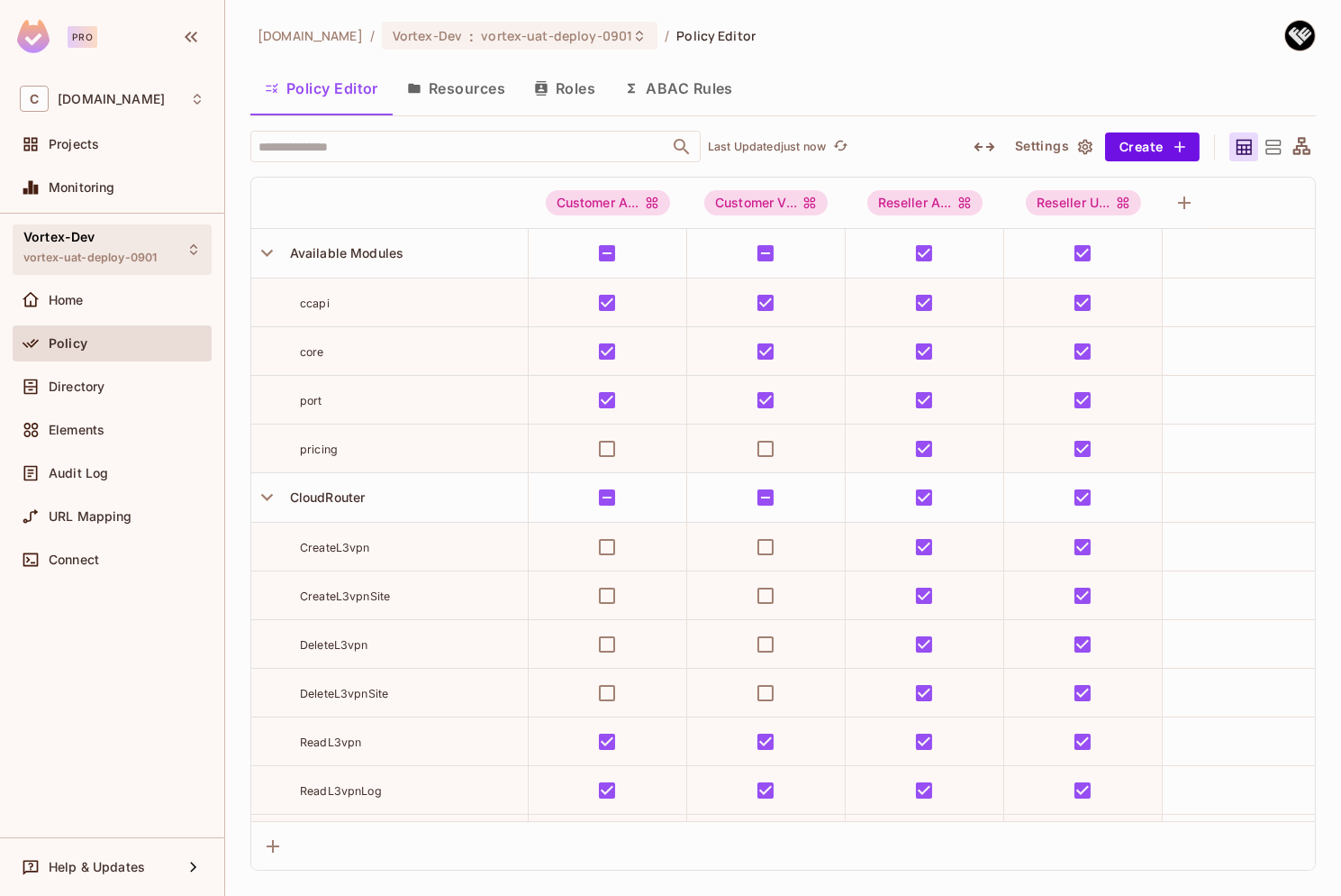
click at [145, 255] on span "vortex-uat-deploy-0901" at bounding box center [89, 257] width 133 height 14
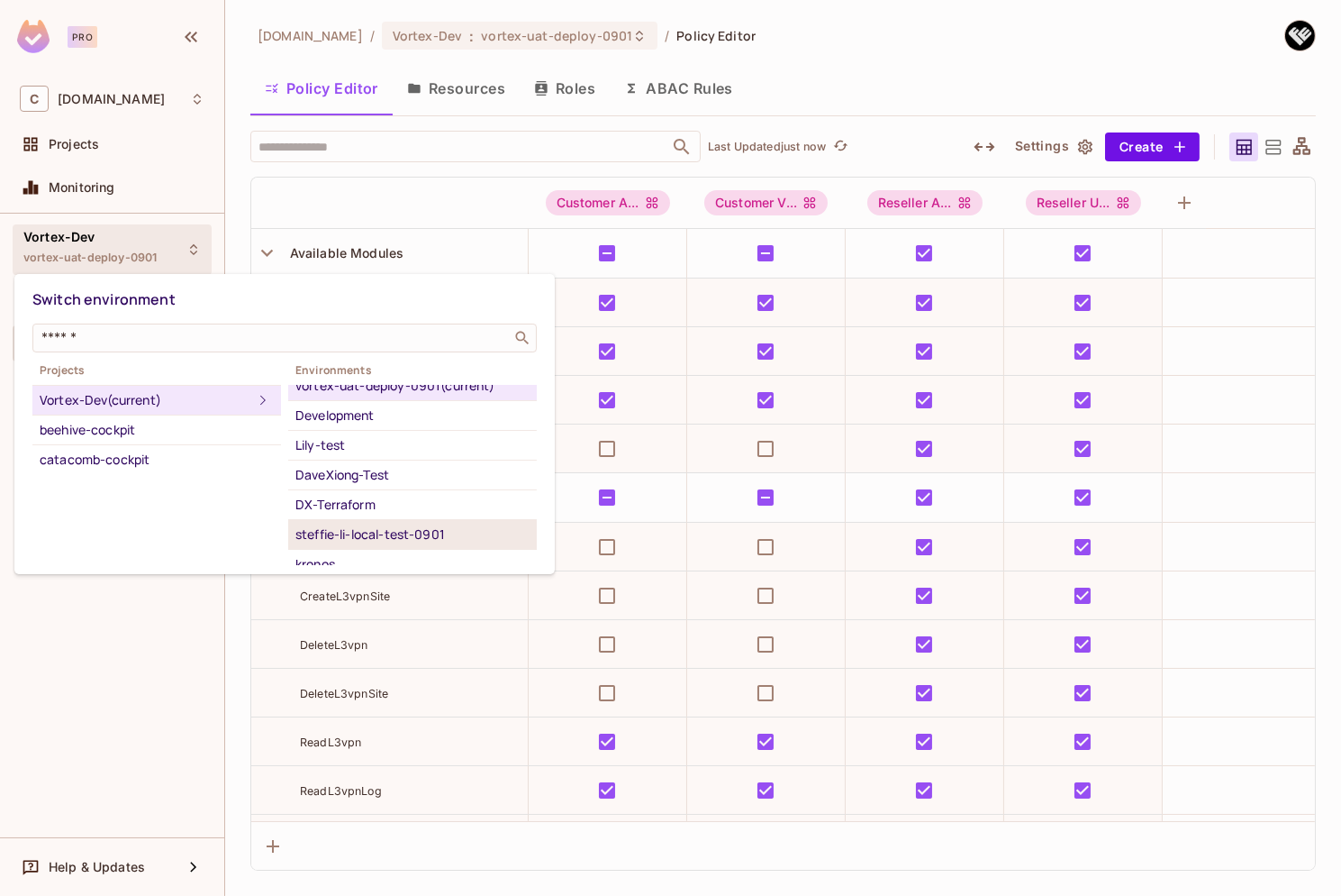
scroll to position [18, 0]
click at [405, 531] on div "steffie-li-local-test-0901" at bounding box center [413, 530] width 235 height 21
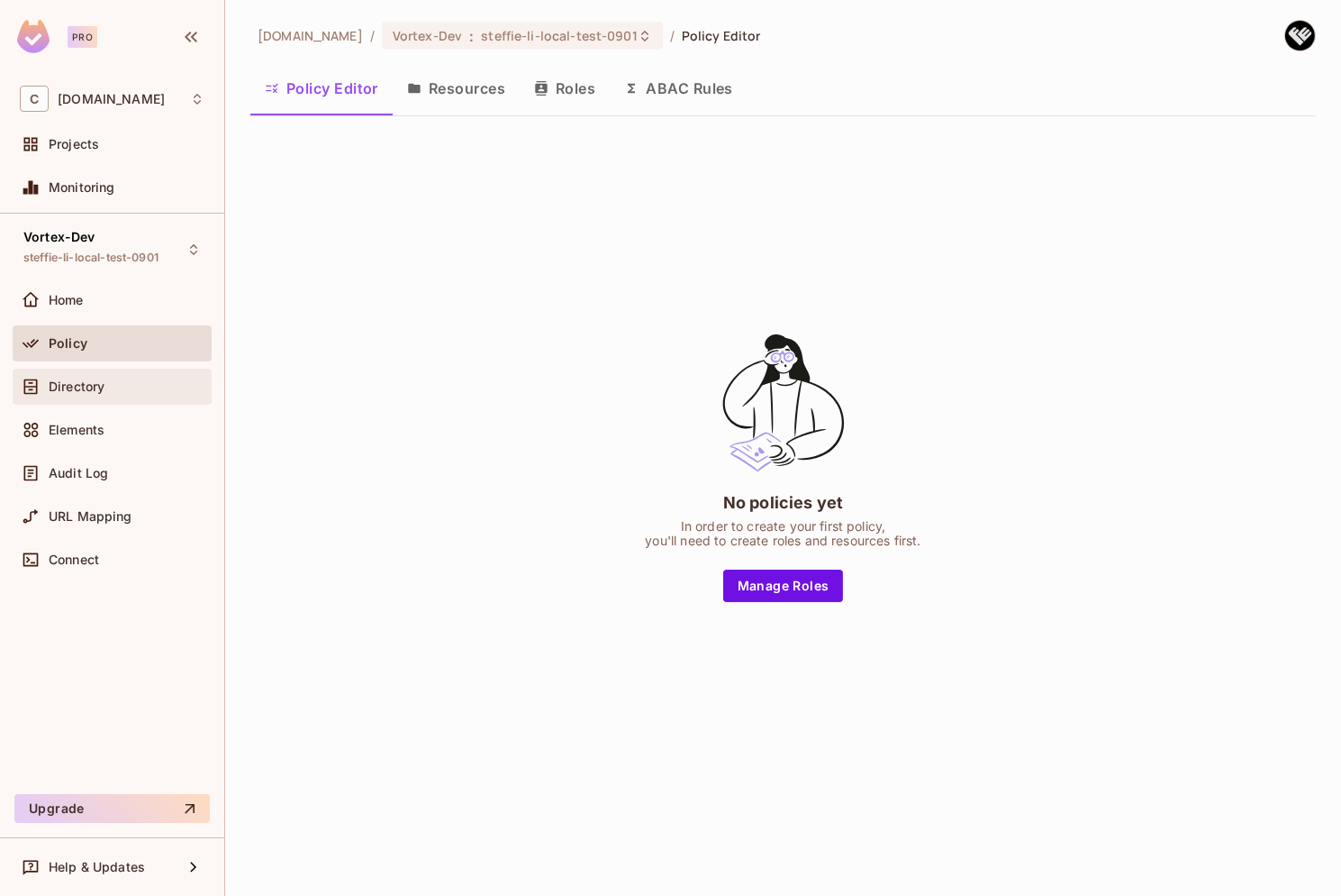
click at [128, 397] on div "Directory" at bounding box center [113, 387] width 199 height 36
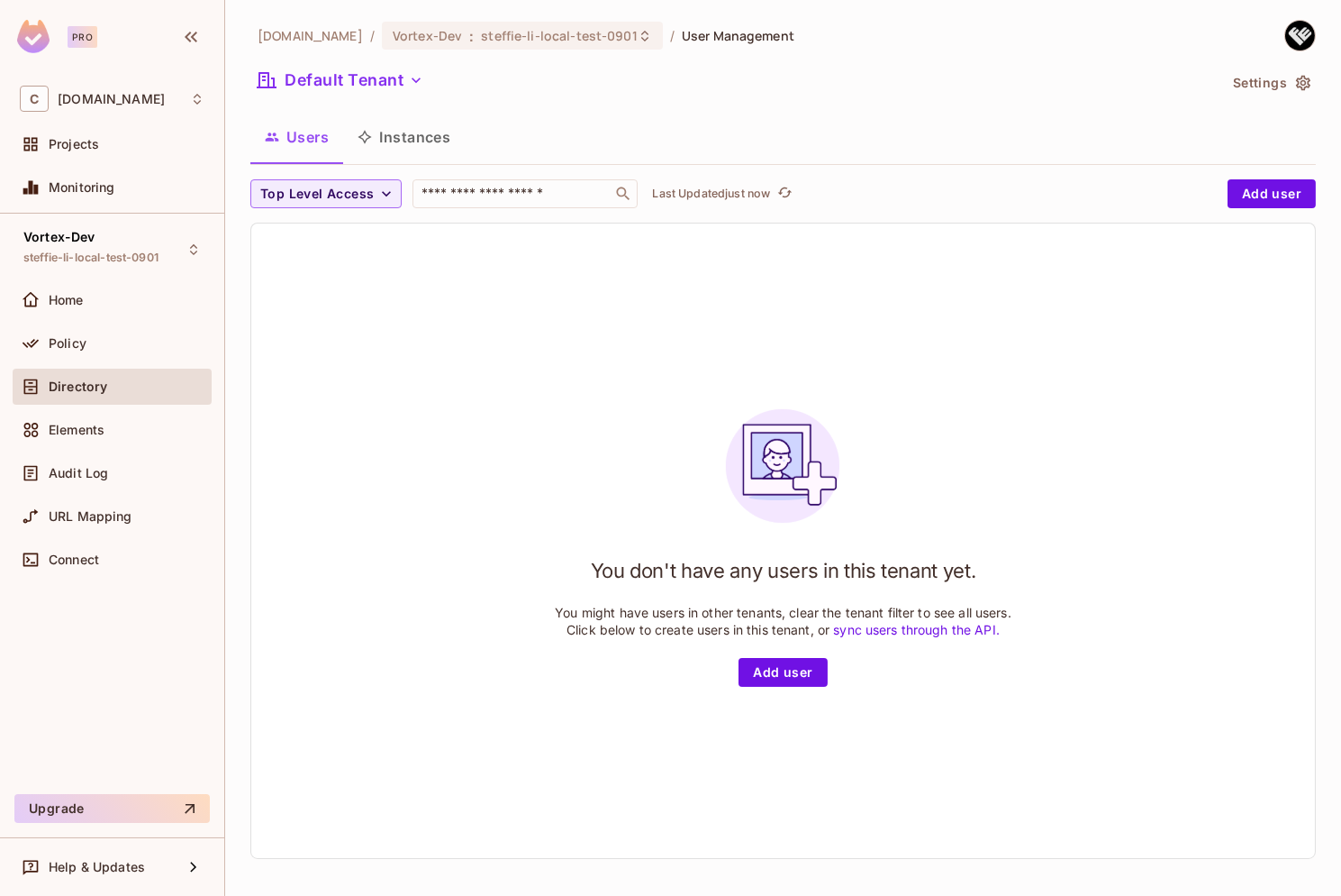
click at [133, 375] on div "Directory" at bounding box center [112, 386] width 184 height 21
click at [116, 302] on div "Home" at bounding box center [126, 299] width 156 height 14
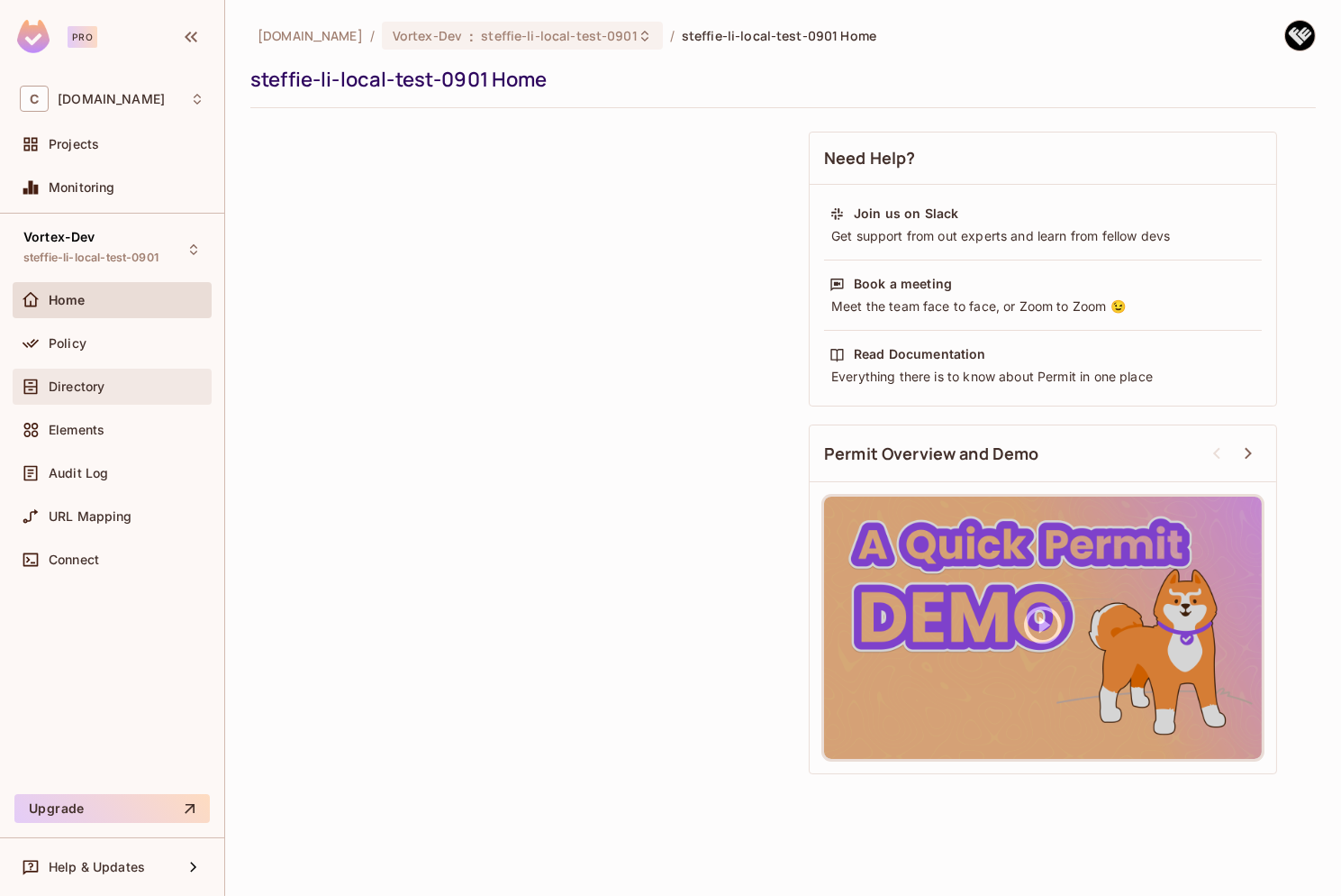
click at [114, 381] on div "Directory" at bounding box center [126, 386] width 156 height 14
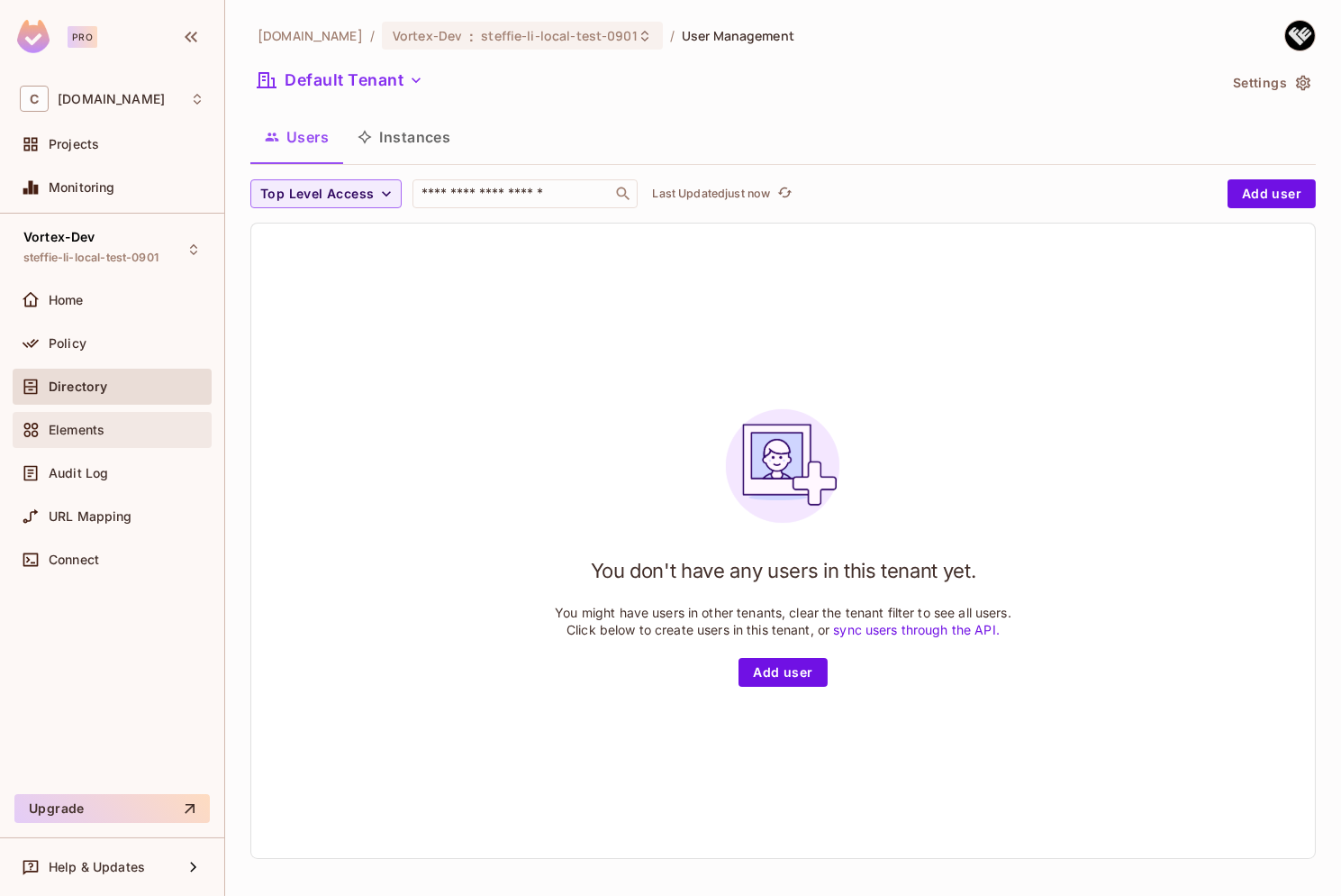
click at [124, 424] on div "Elements" at bounding box center [126, 429] width 156 height 14
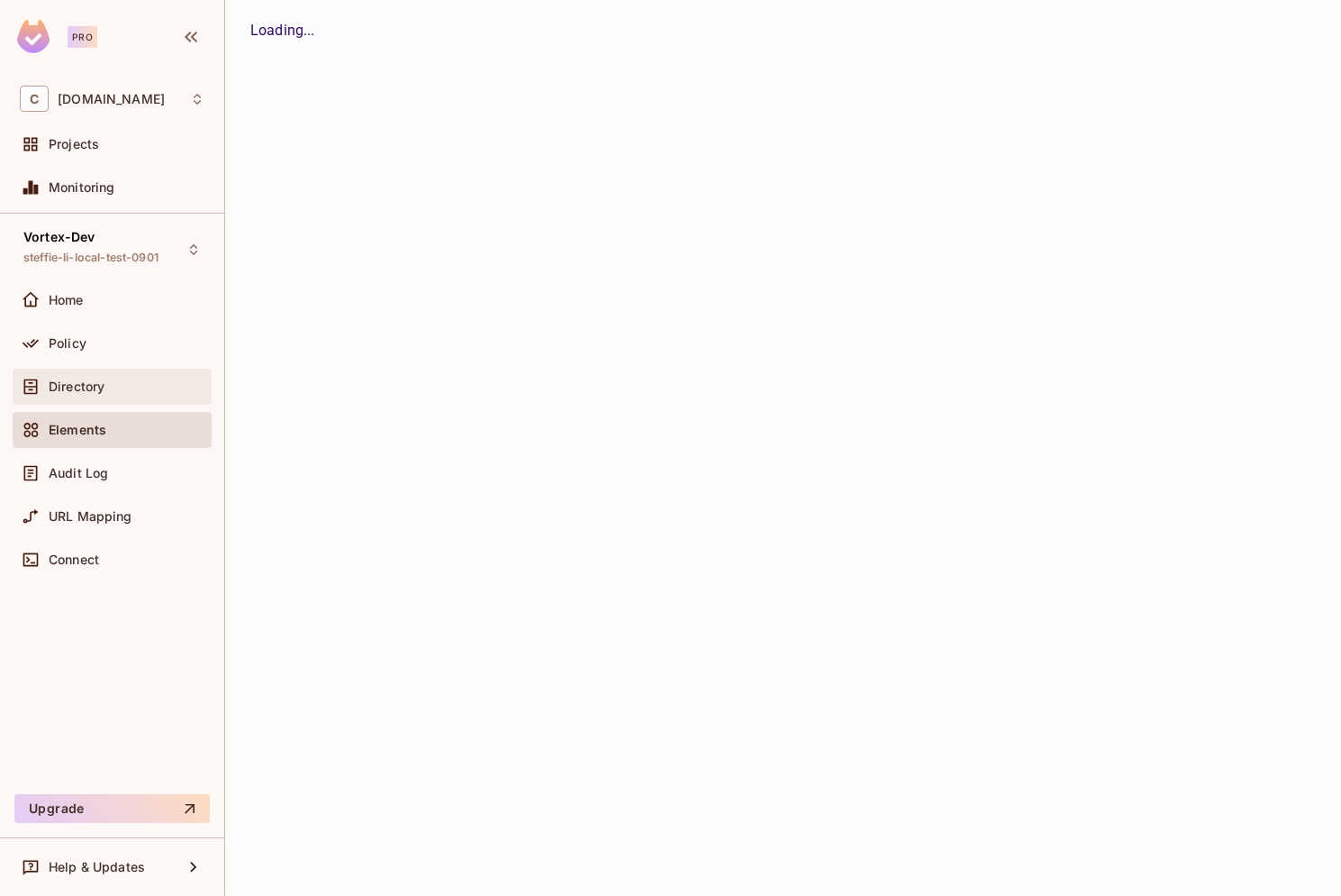
click at [116, 381] on div "Directory" at bounding box center [126, 386] width 156 height 14
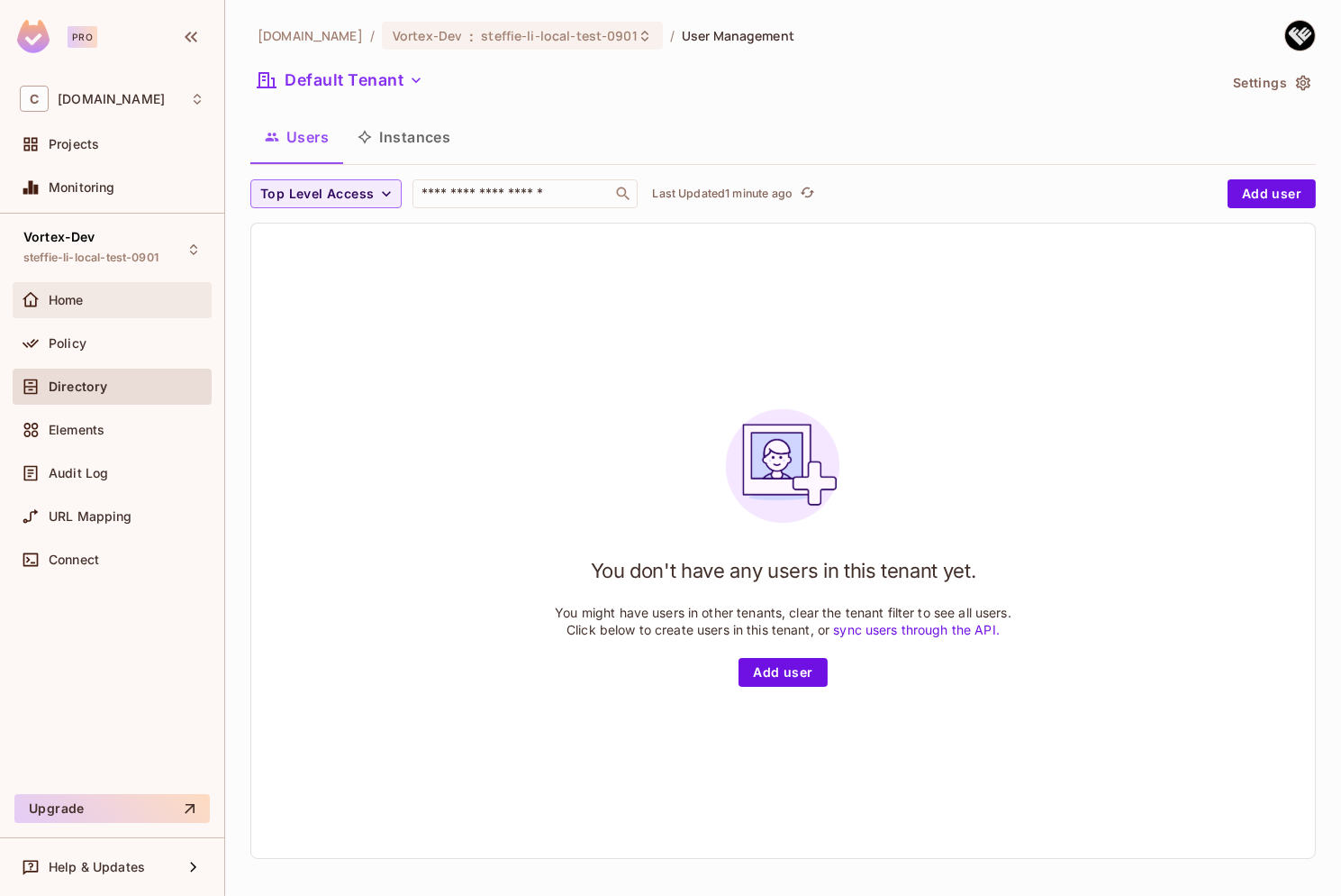
click at [108, 292] on div "Home" at bounding box center [126, 299] width 156 height 14
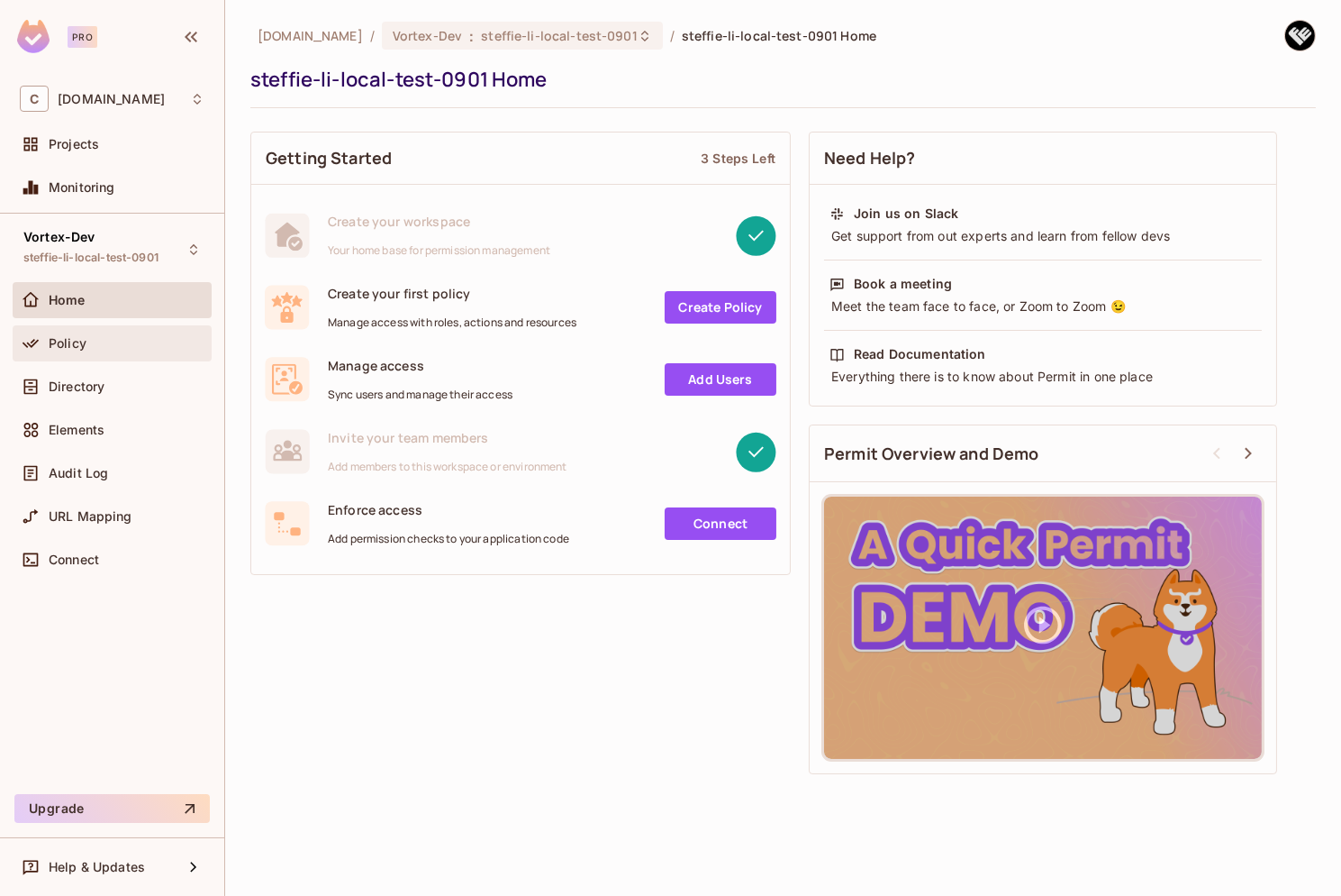
click at [105, 336] on div "Policy" at bounding box center [126, 343] width 156 height 14
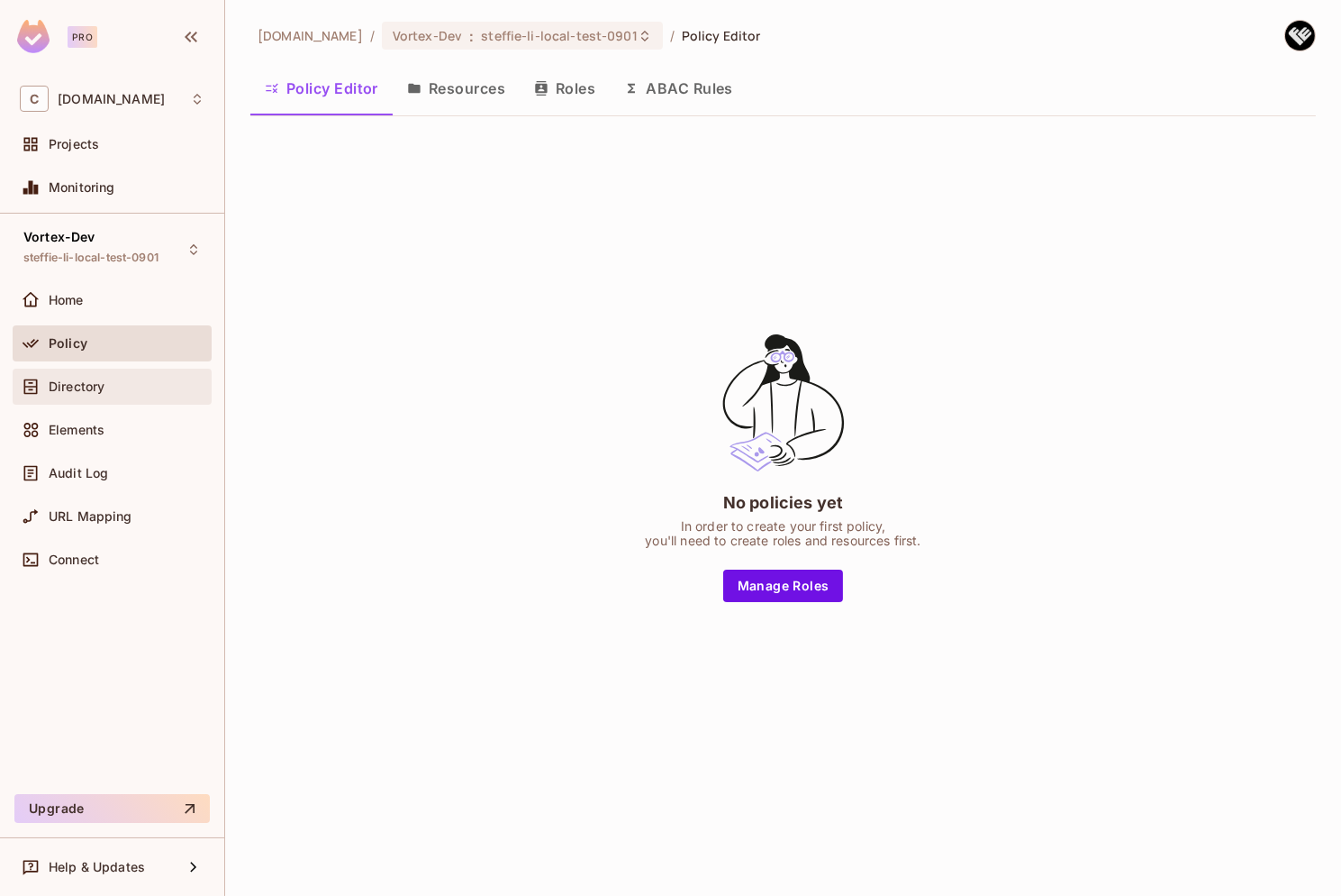
click at [104, 393] on div "Directory" at bounding box center [112, 386] width 184 height 21
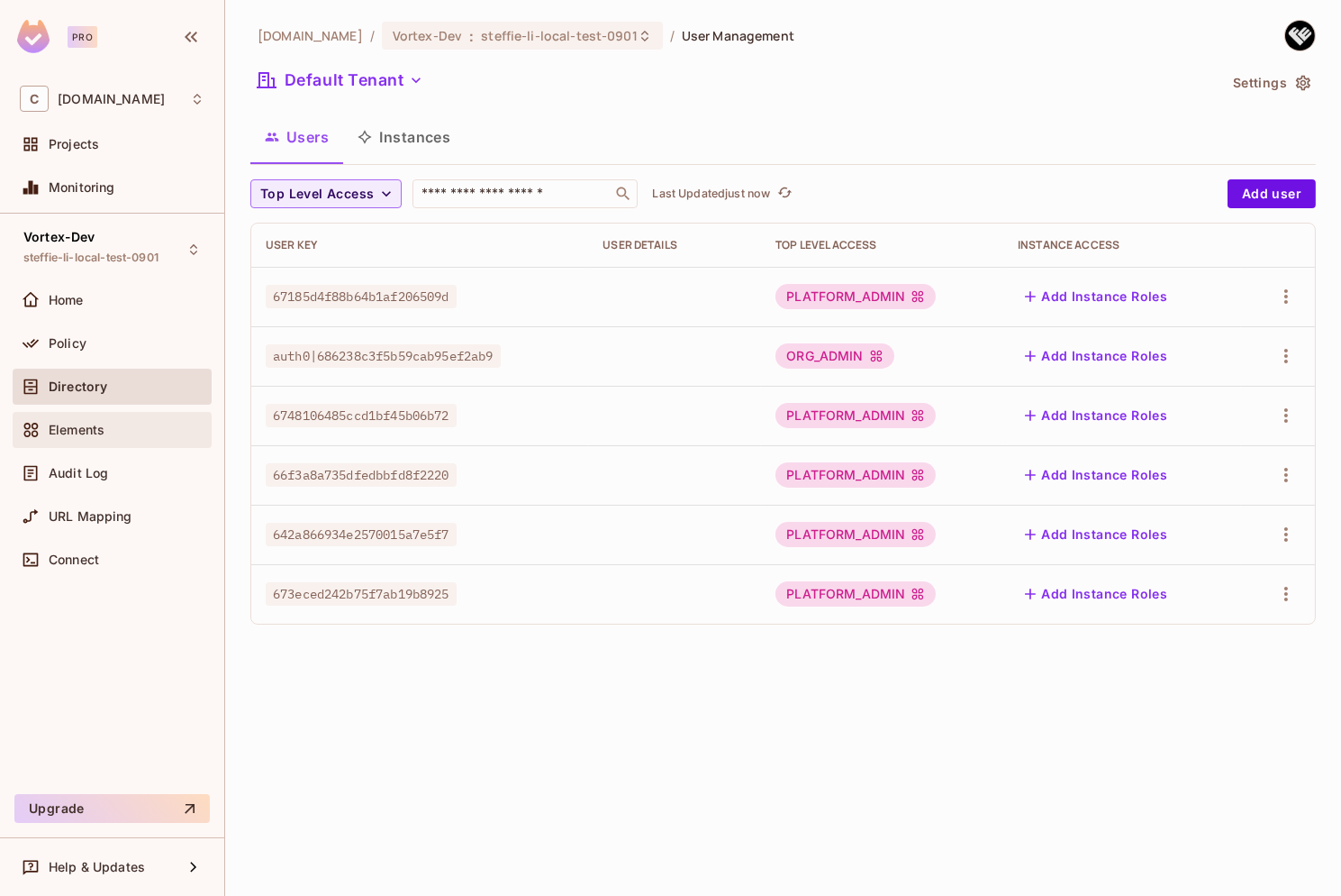
click at [113, 430] on div "Elements" at bounding box center [126, 429] width 156 height 14
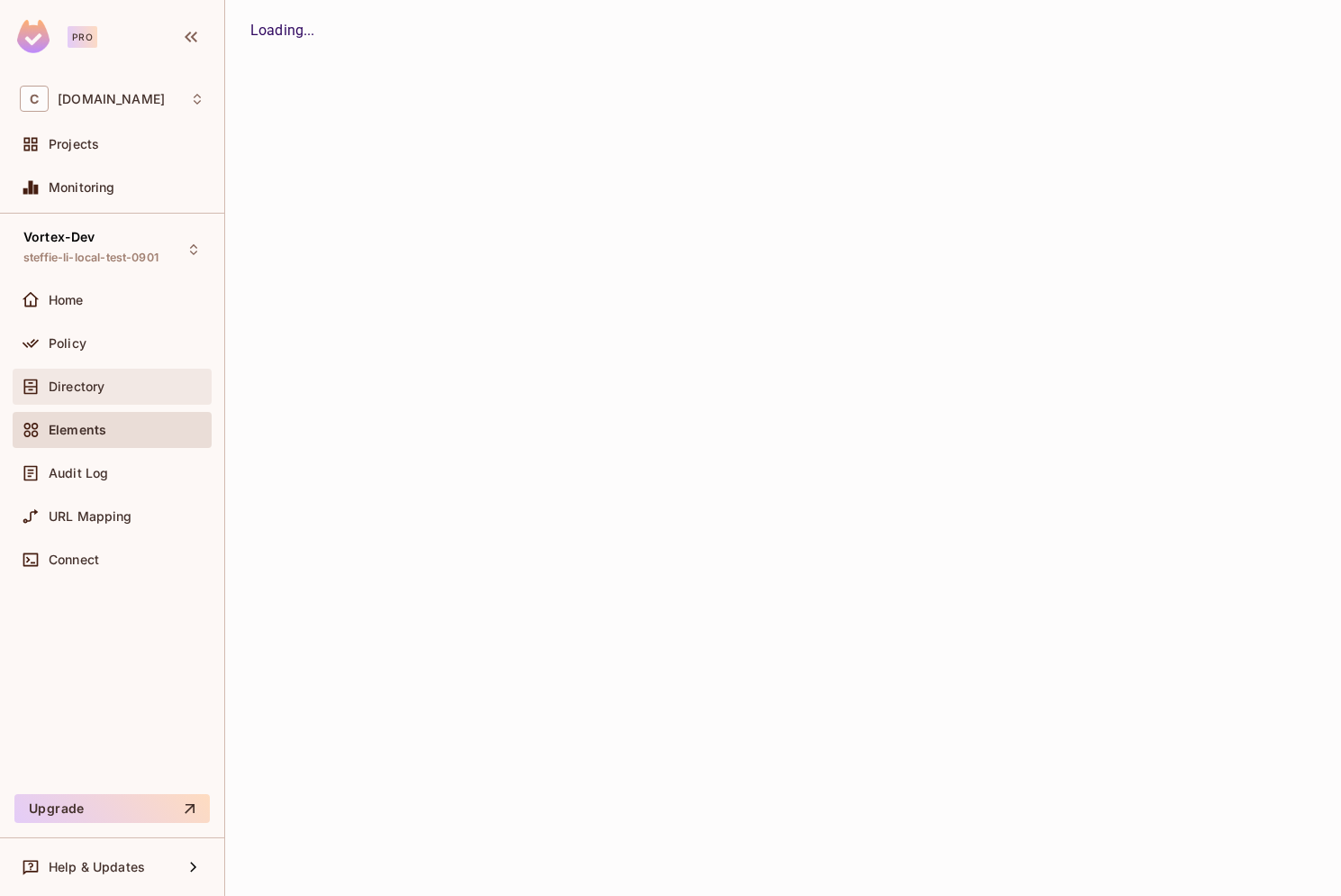
click at [100, 382] on span "Directory" at bounding box center [76, 386] width 56 height 14
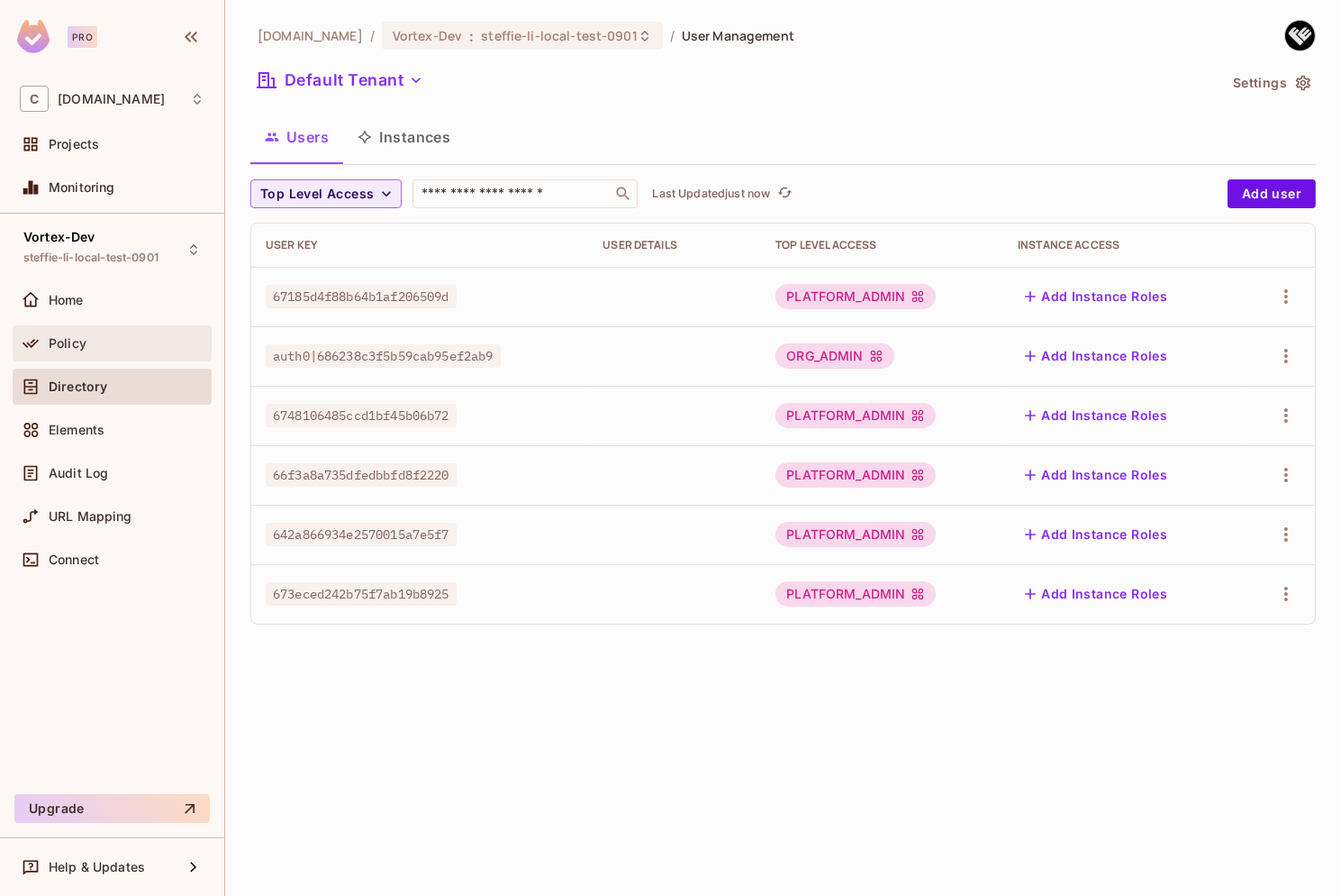
click at [112, 339] on div "Policy" at bounding box center [126, 343] width 156 height 14
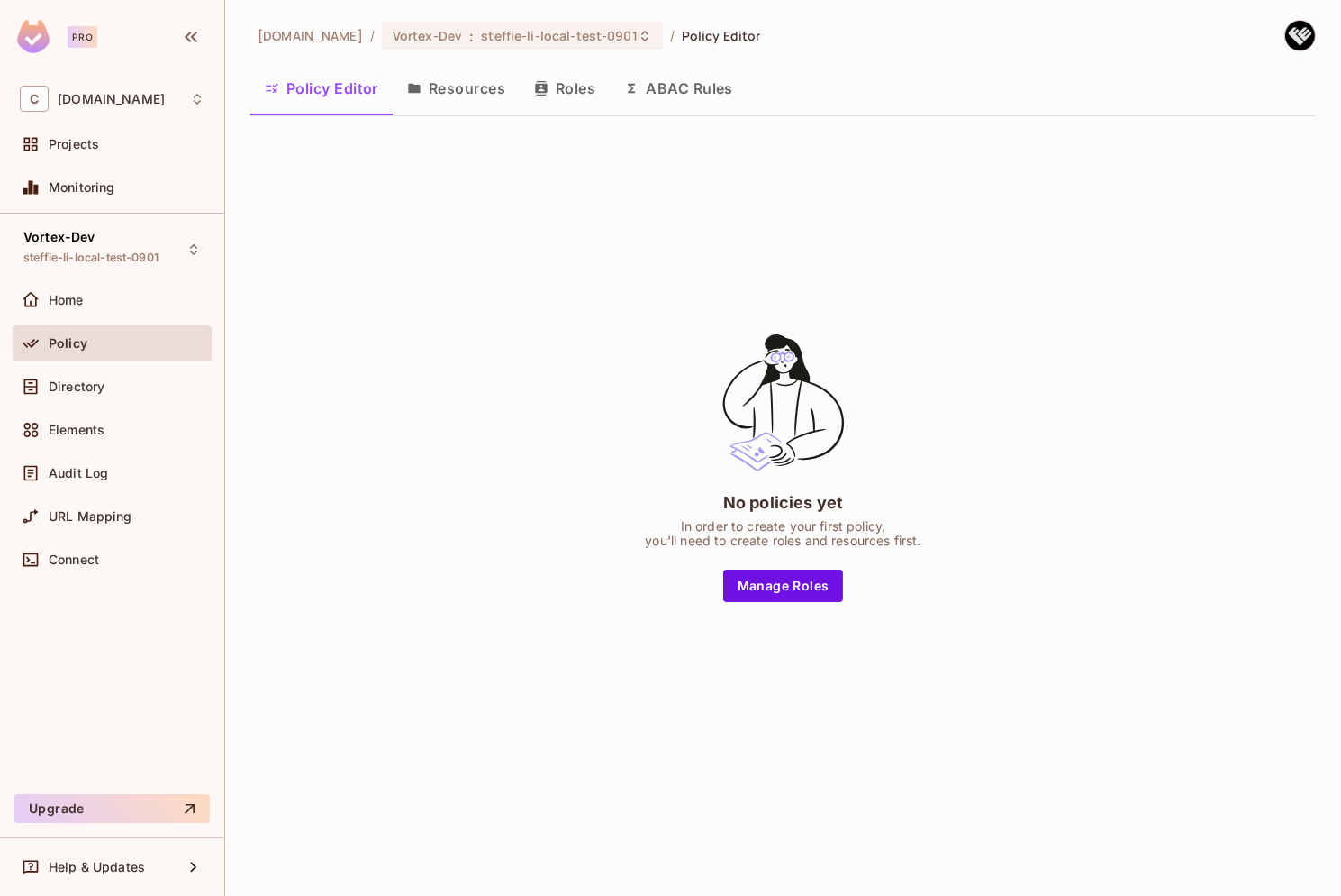
click at [450, 85] on button "Resources" at bounding box center [456, 88] width 127 height 45
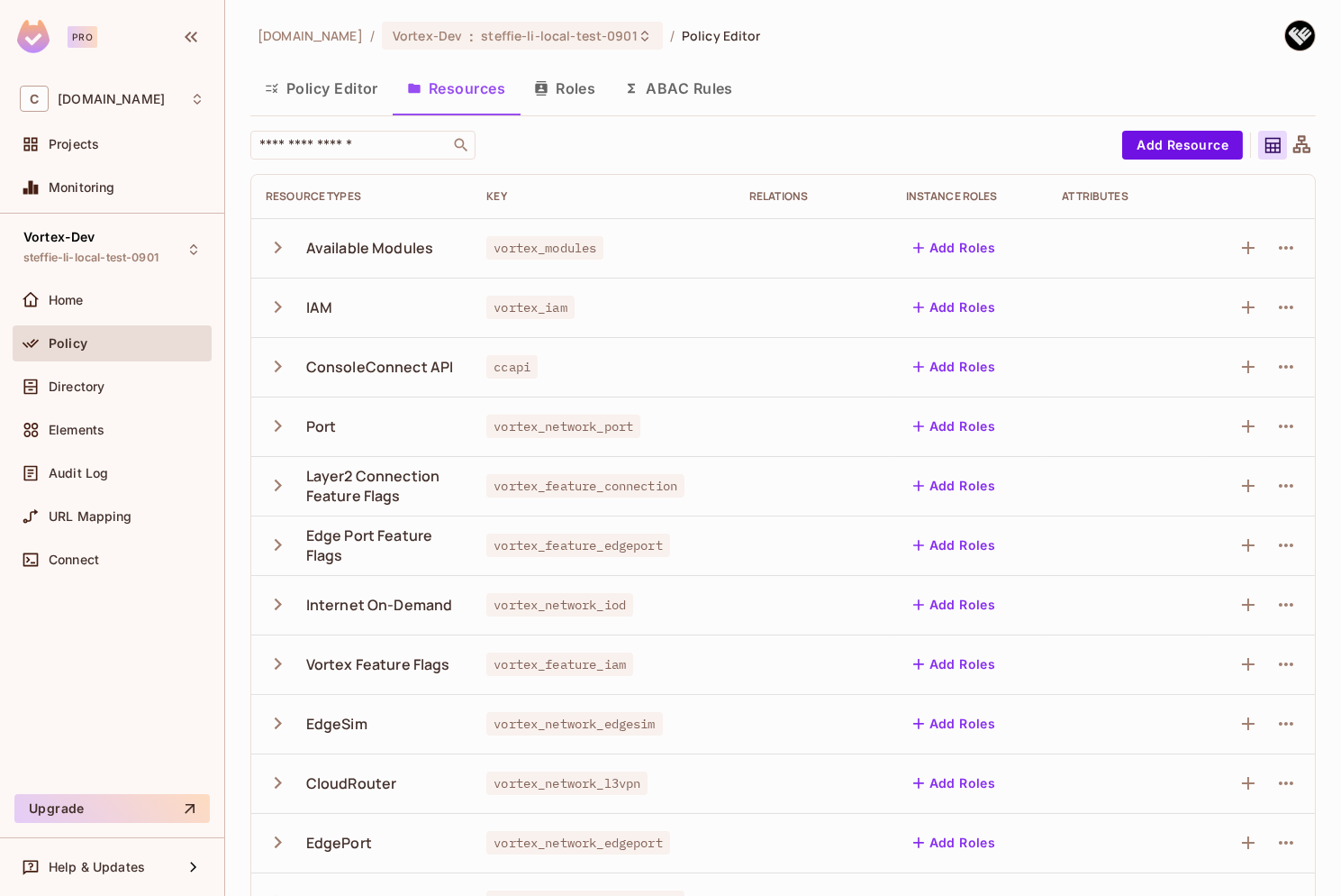
click at [314, 90] on button "Policy Editor" at bounding box center [321, 88] width 142 height 45
